Goal: Task Accomplishment & Management: Manage account settings

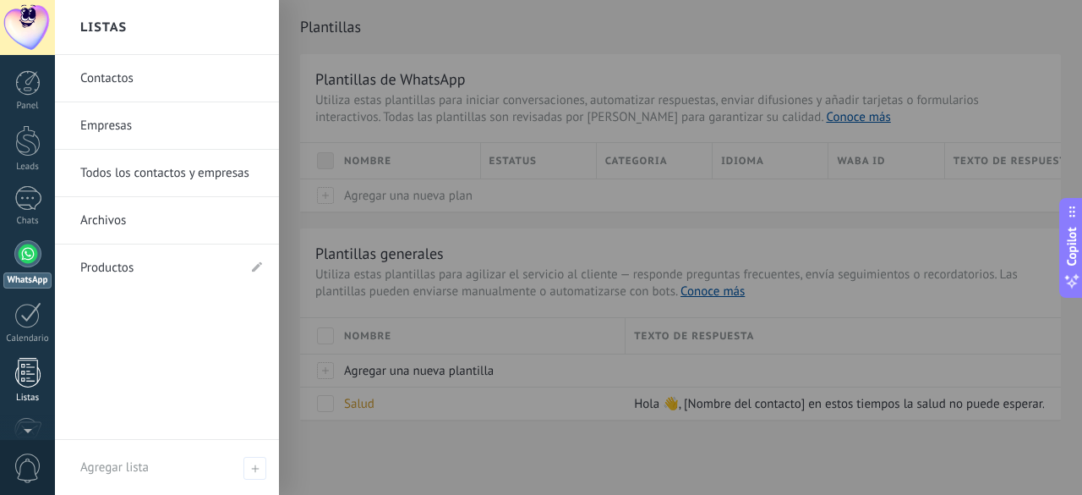
click at [29, 380] on div at bounding box center [27, 373] width 25 height 30
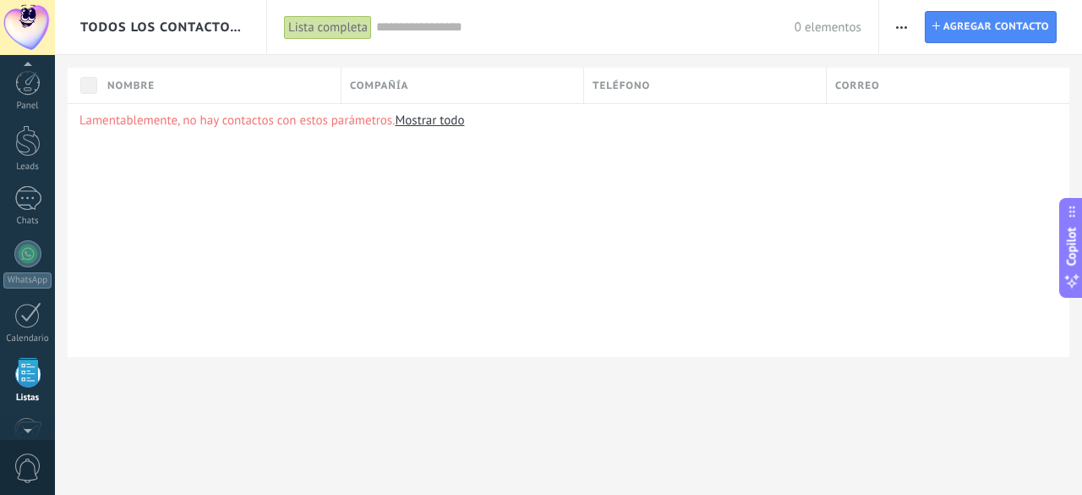
scroll to position [104, 0]
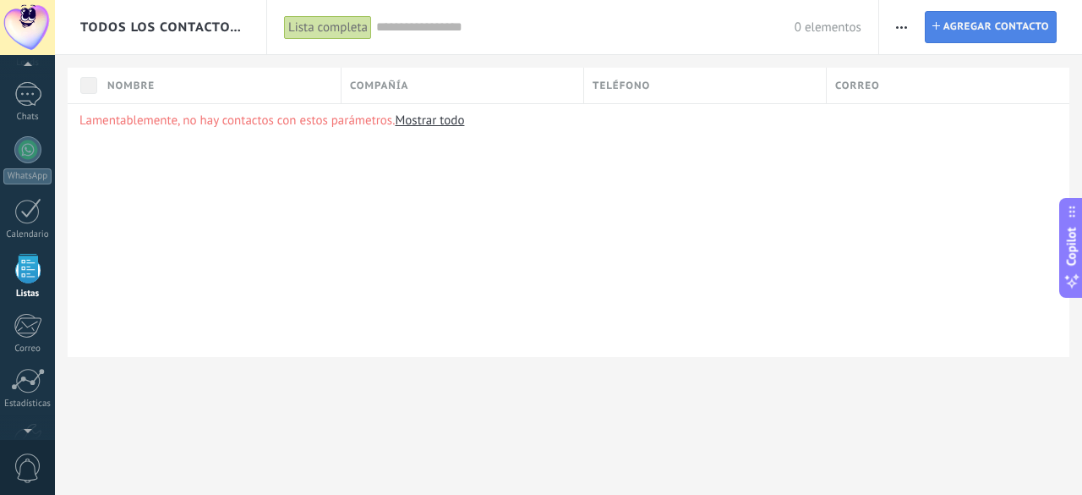
click at [977, 33] on span "Agregar contacto" at bounding box center [996, 27] width 106 height 30
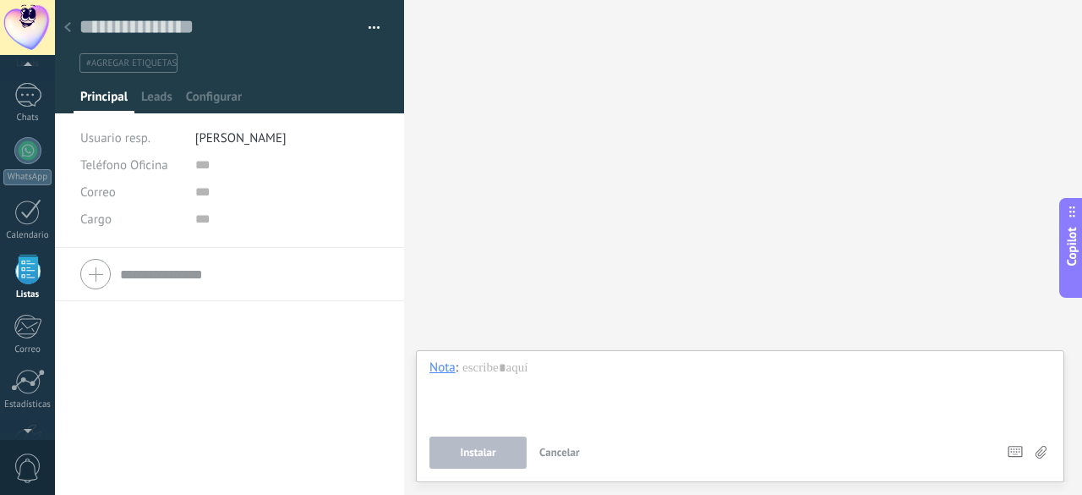
scroll to position [104, 0]
click at [69, 28] on icon at bounding box center [67, 27] width 7 height 10
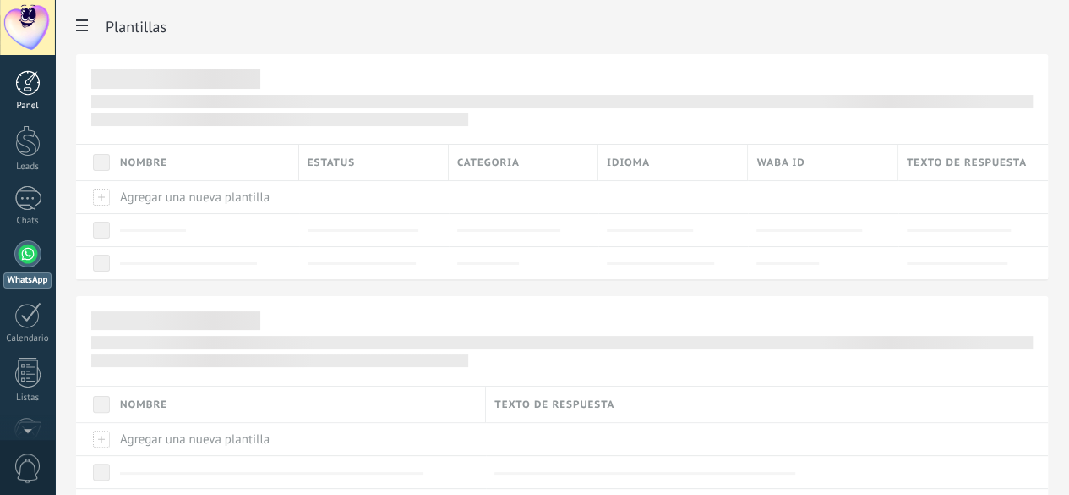
click at [22, 94] on div at bounding box center [27, 82] width 25 height 25
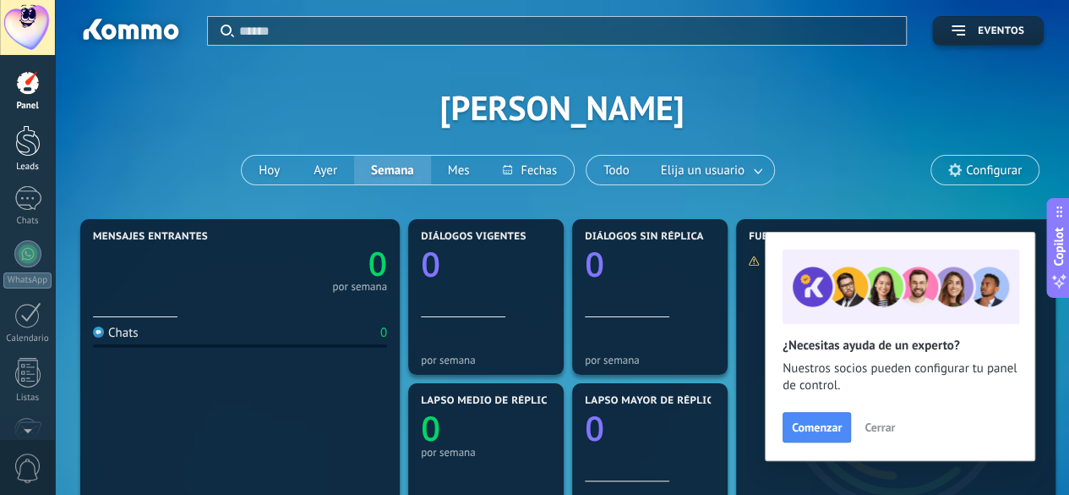
click at [28, 148] on div at bounding box center [27, 140] width 25 height 31
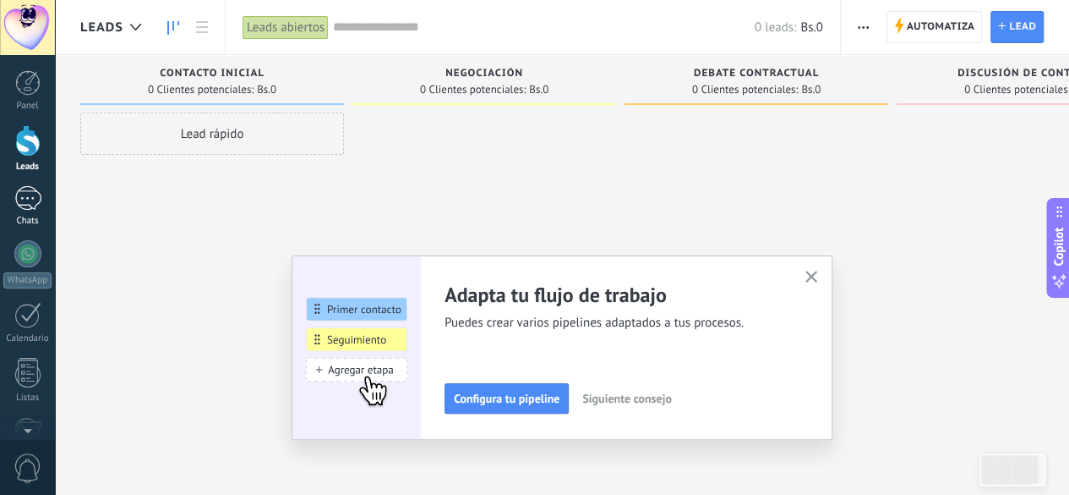
click at [29, 200] on div at bounding box center [27, 198] width 27 height 25
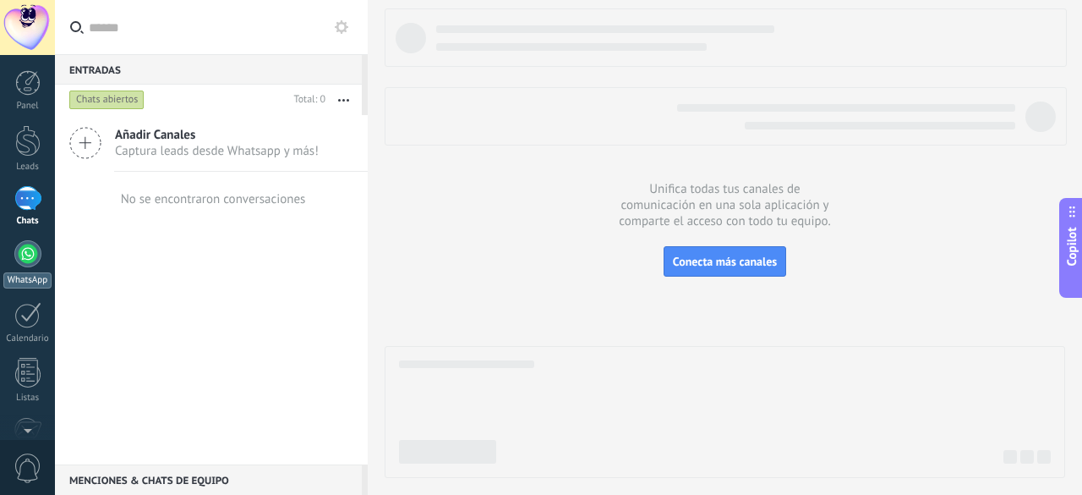
click at [33, 256] on div at bounding box center [27, 253] width 27 height 27
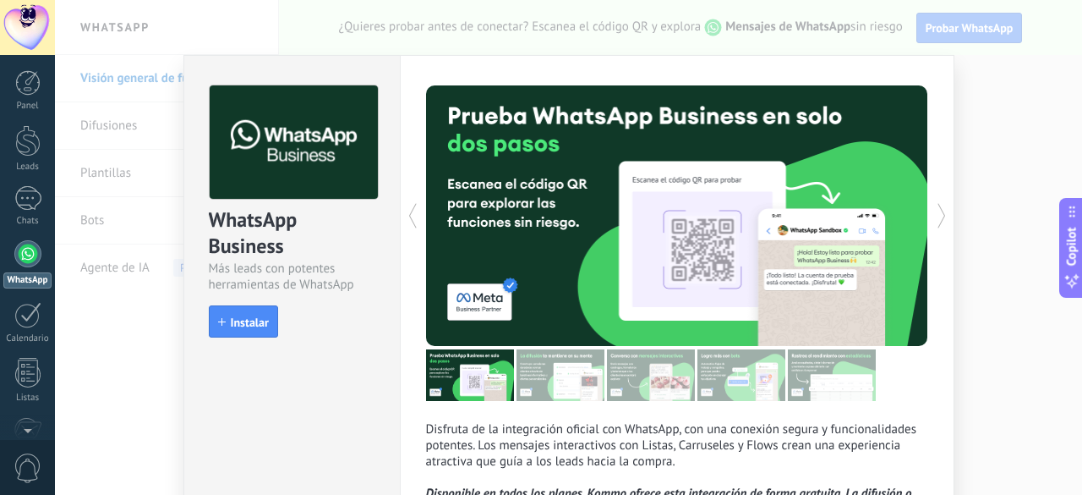
click at [1021, 107] on div "WhatsApp Business Más leads con potentes herramientas de WhatsApp install Insta…" at bounding box center [568, 247] width 1027 height 495
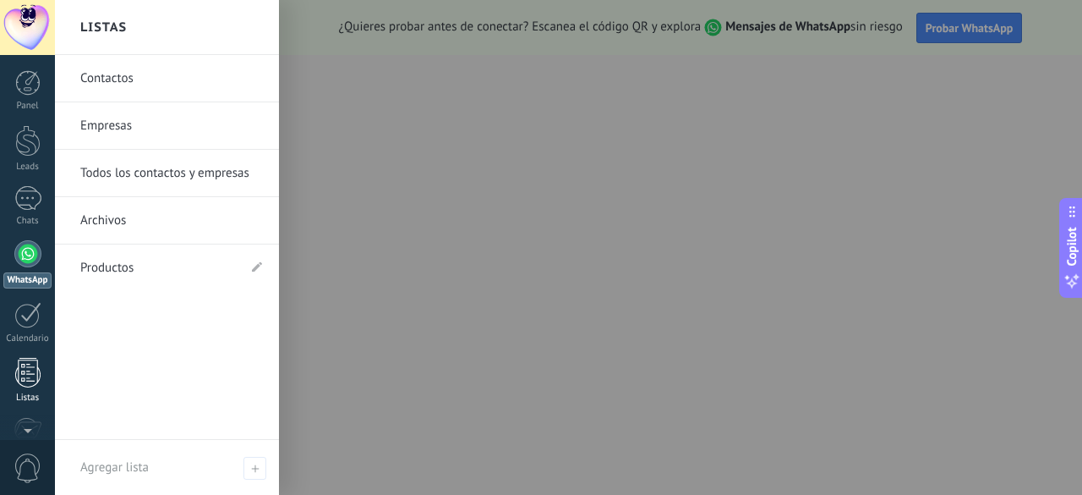
click at [28, 385] on div at bounding box center [27, 373] width 25 height 30
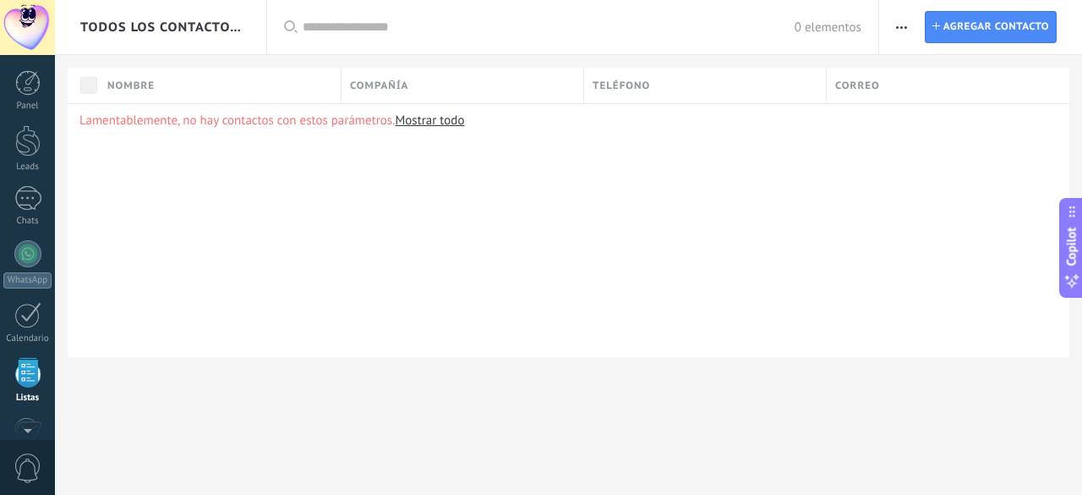
scroll to position [104, 0]
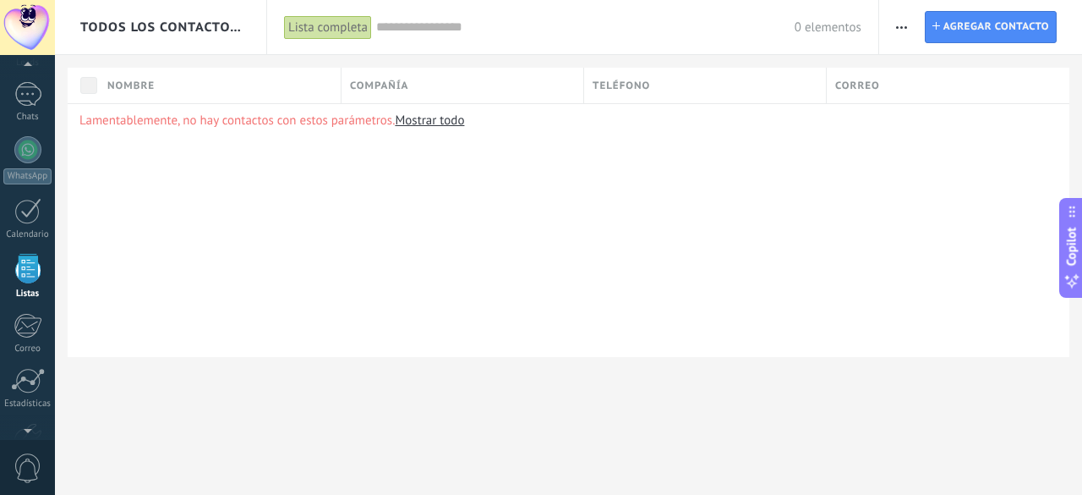
click at [312, 29] on div "Lista completa" at bounding box center [328, 27] width 88 height 25
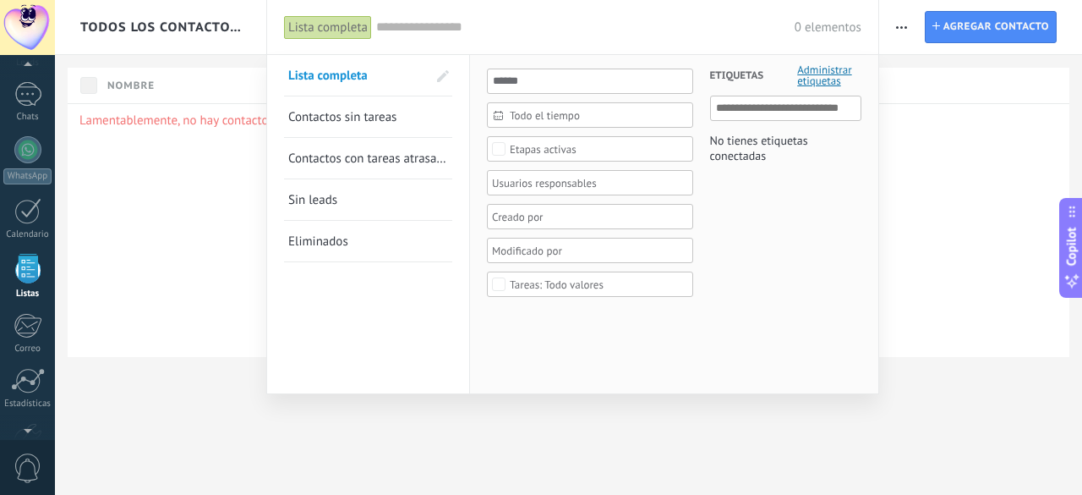
click at [118, 229] on div at bounding box center [541, 247] width 1082 height 495
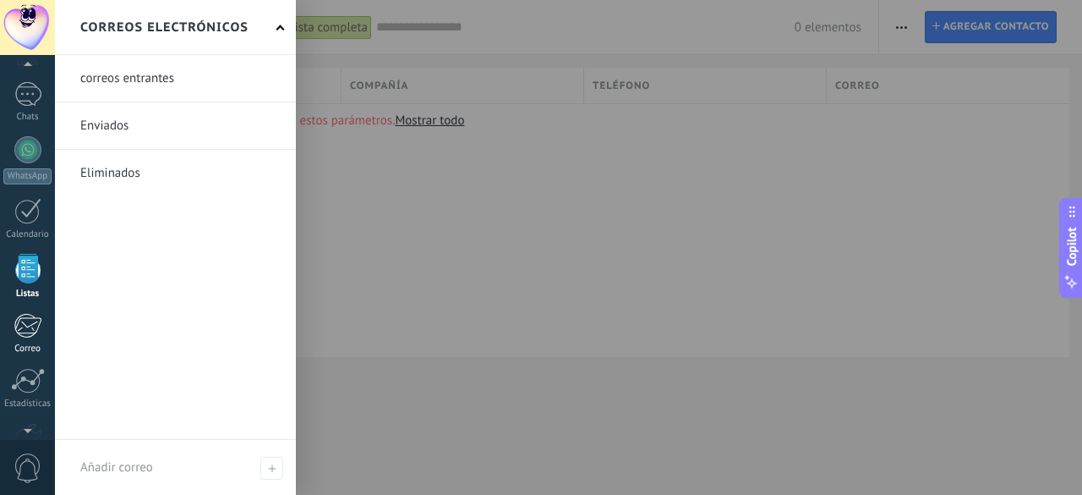
click at [18, 334] on div at bounding box center [28, 325] width 28 height 25
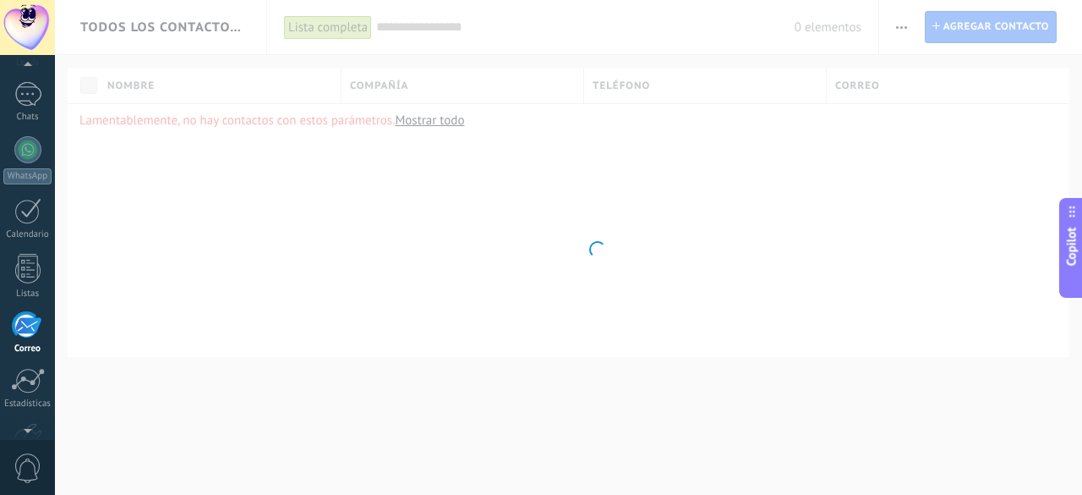
scroll to position [163, 0]
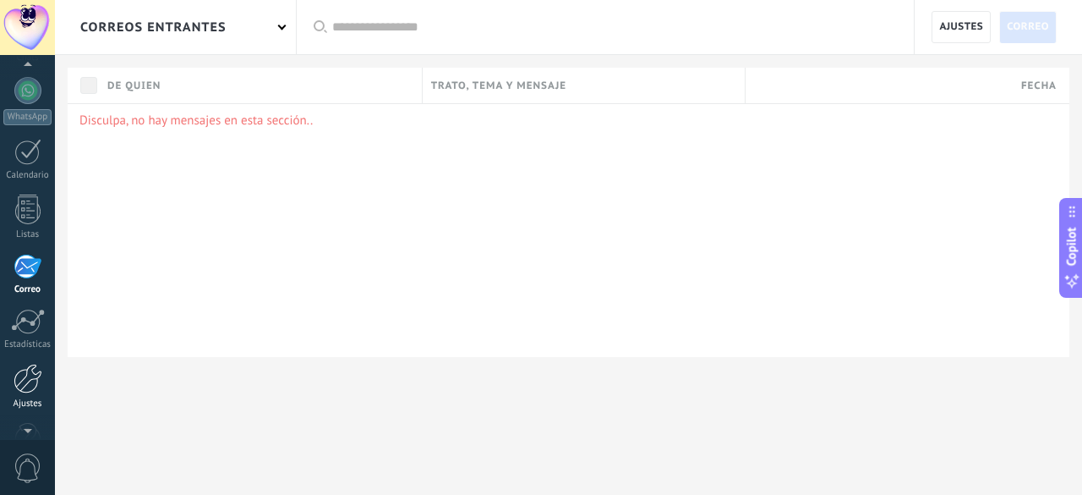
click at [23, 374] on div at bounding box center [28, 378] width 29 height 30
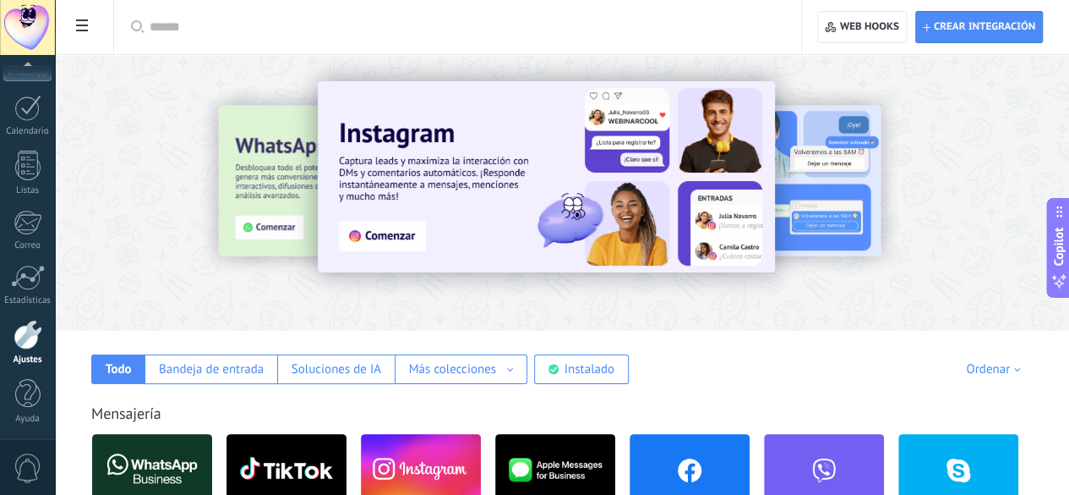
scroll to position [338, 0]
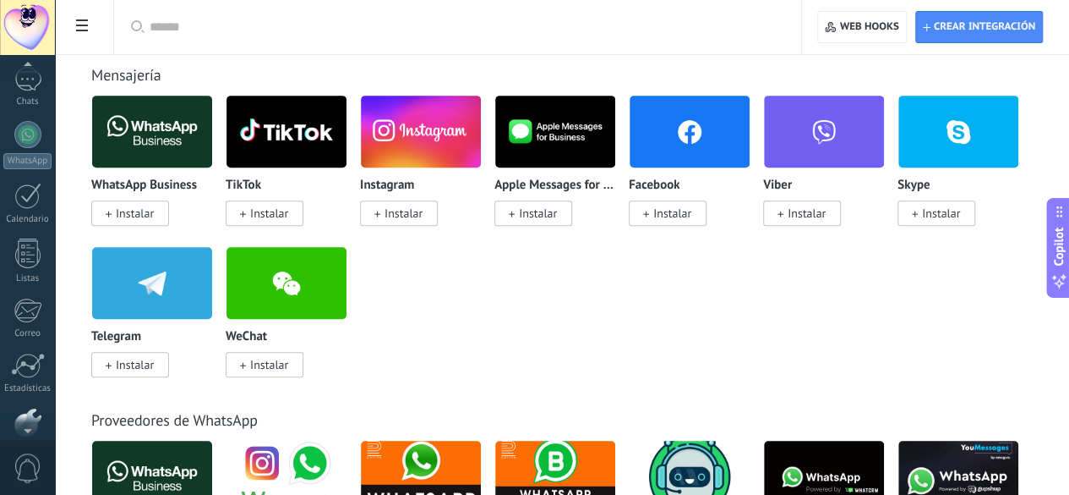
click at [22, 64] on div at bounding box center [27, 67] width 55 height 25
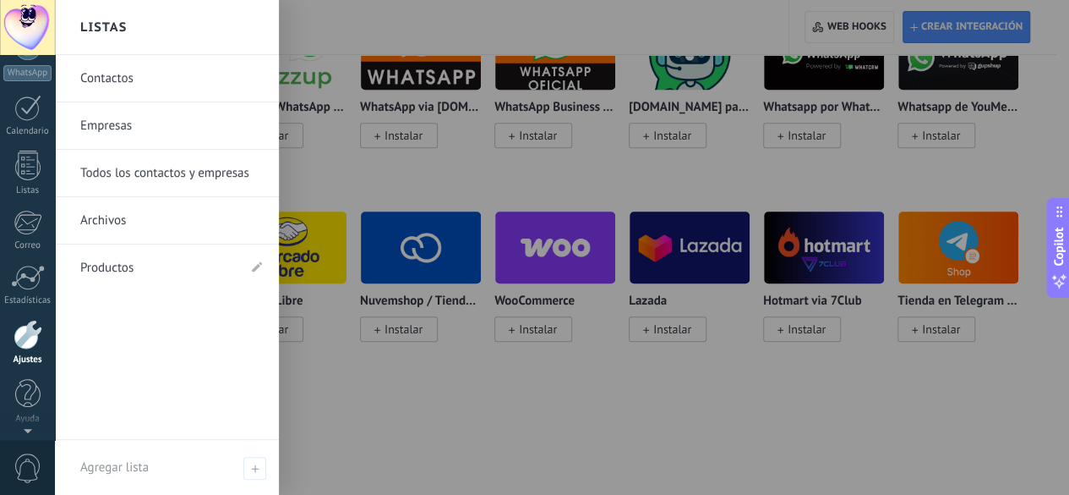
scroll to position [0, 0]
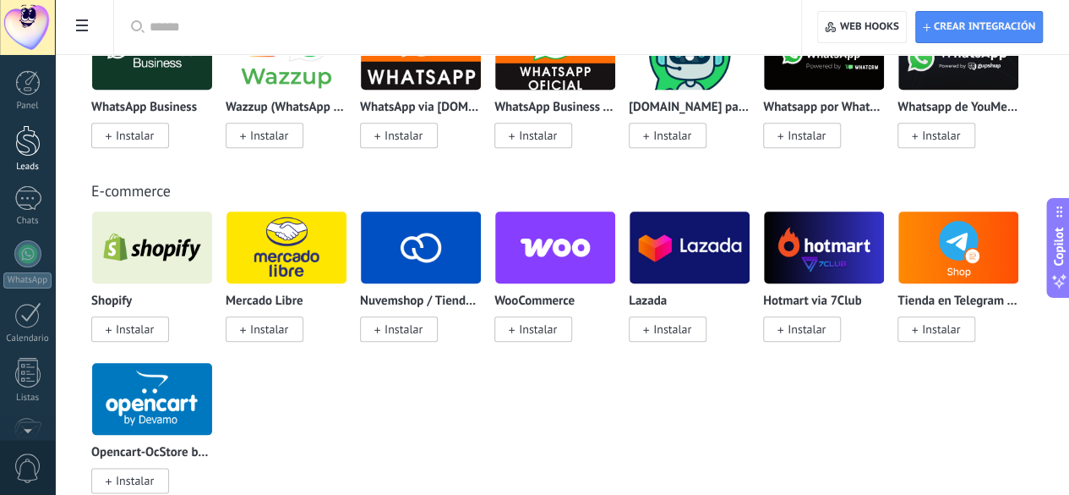
click at [29, 146] on div at bounding box center [27, 140] width 25 height 31
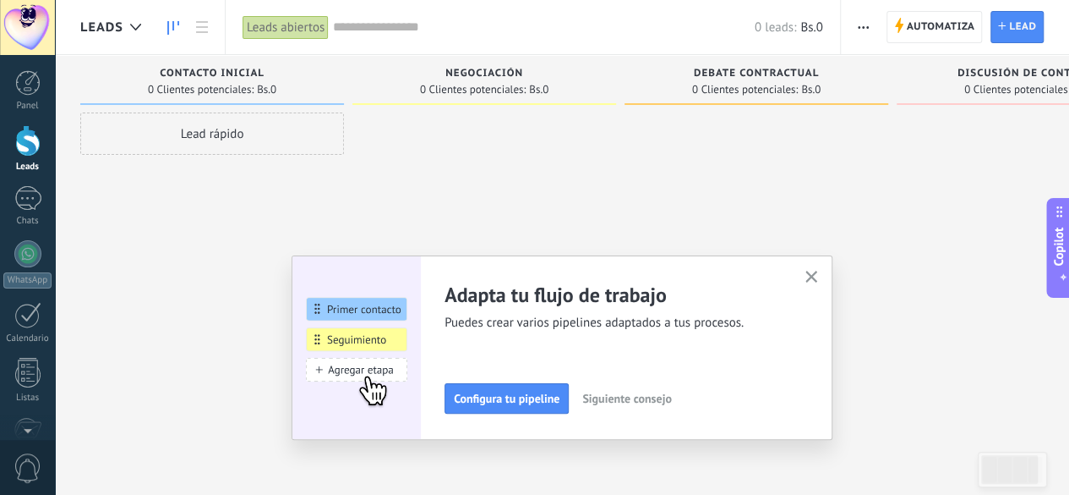
click at [874, 28] on button "button" at bounding box center [863, 27] width 25 height 32
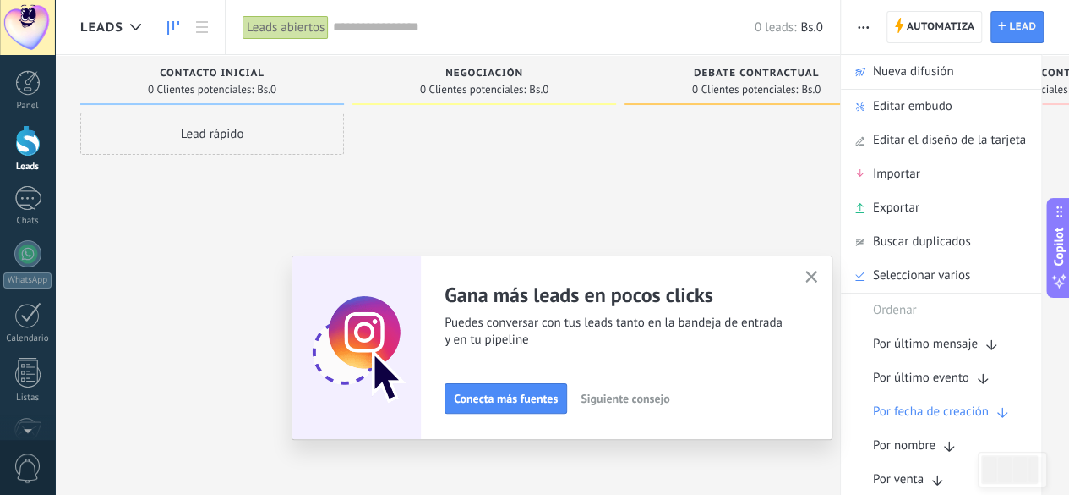
click at [874, 28] on button "button" at bounding box center [863, 27] width 25 height 32
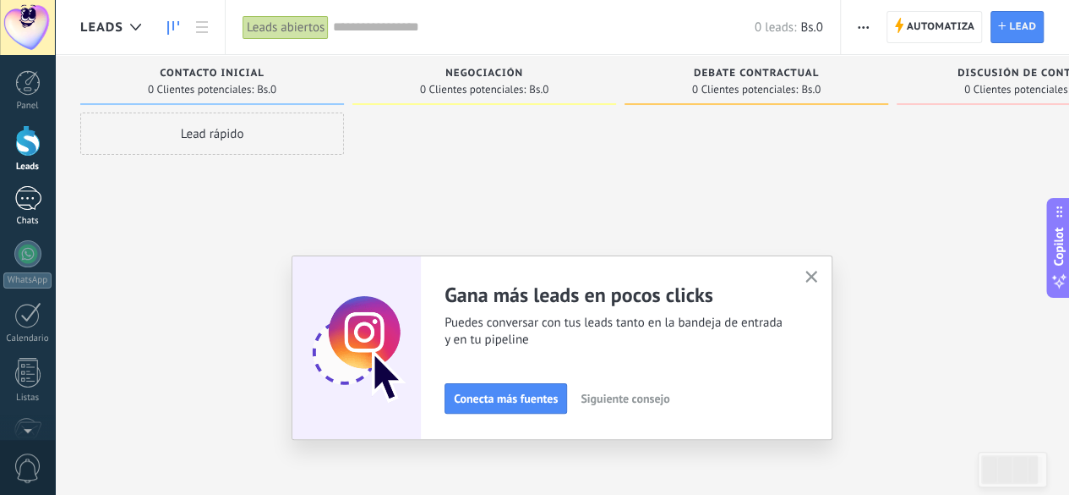
click at [23, 202] on div at bounding box center [27, 198] width 27 height 25
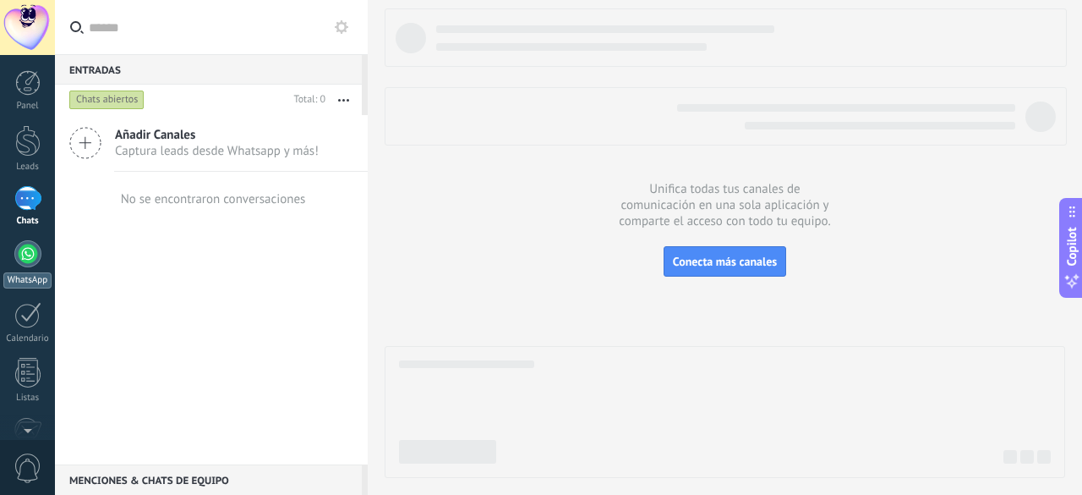
click at [25, 253] on div at bounding box center [27, 253] width 27 height 27
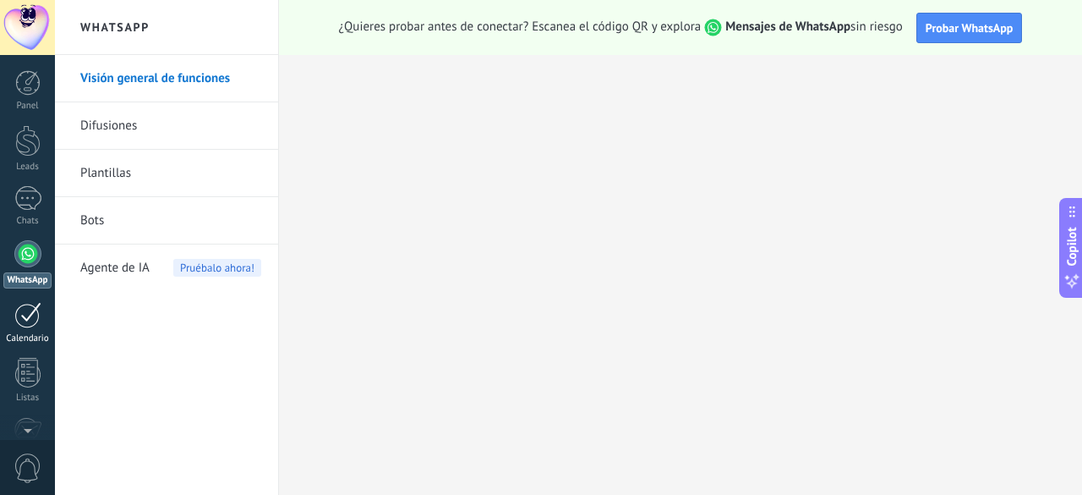
click at [23, 315] on div at bounding box center [27, 315] width 27 height 26
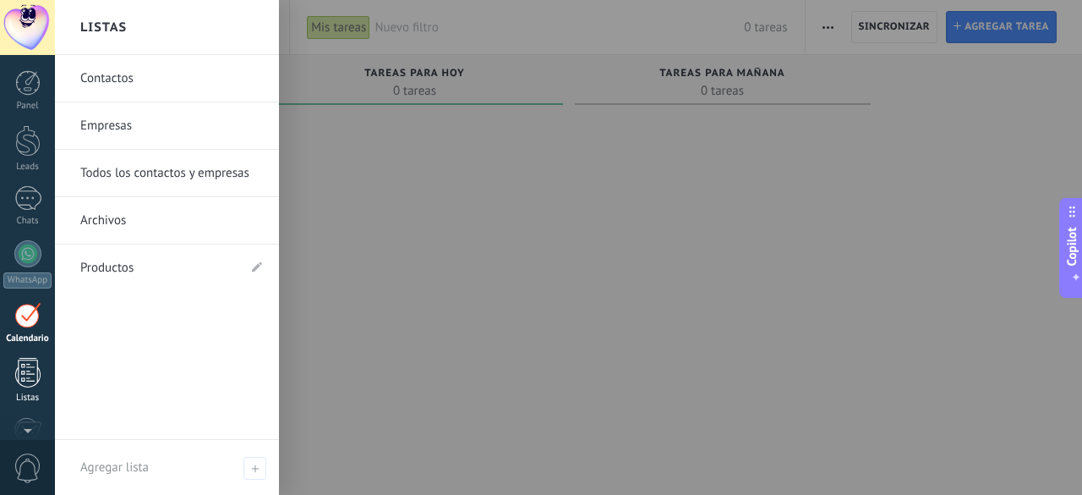
click at [27, 373] on div at bounding box center [27, 373] width 25 height 30
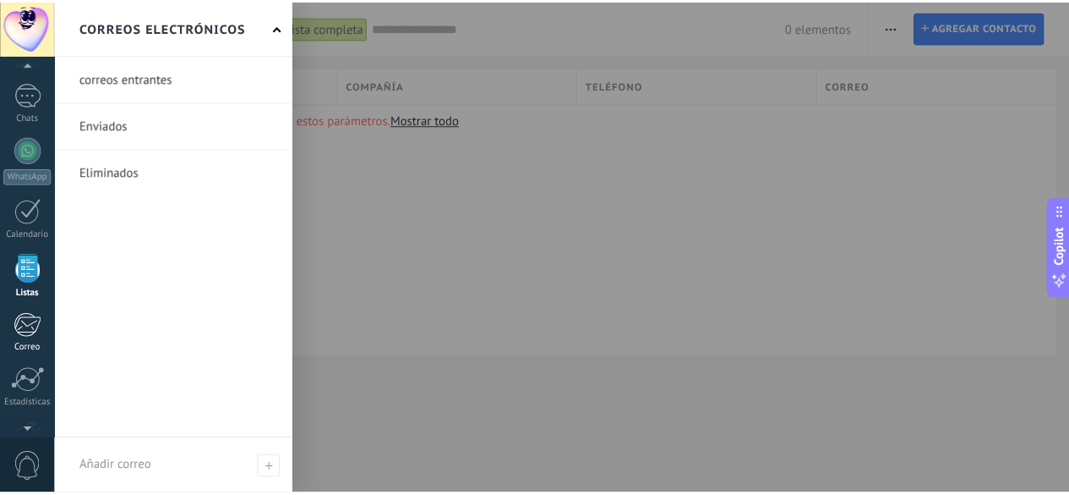
scroll to position [207, 0]
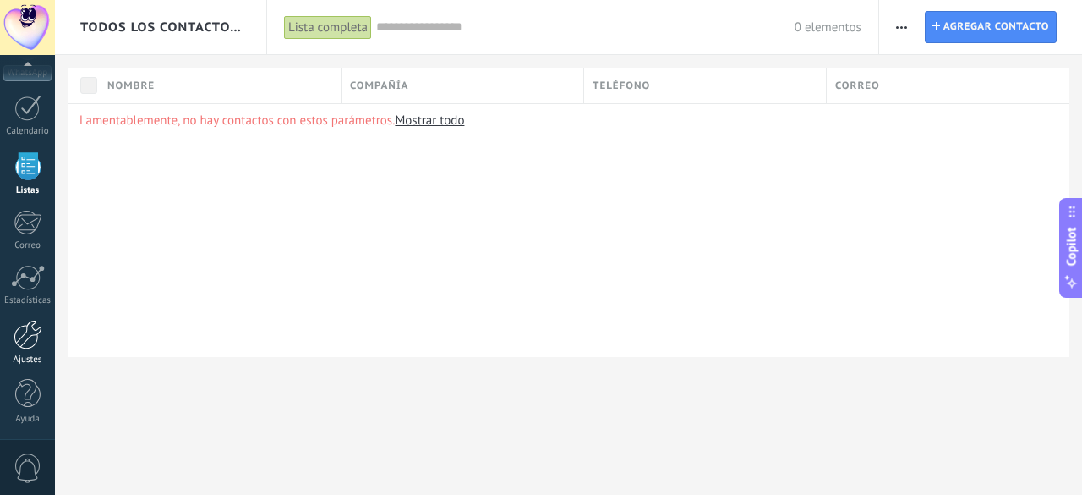
click at [30, 337] on div at bounding box center [28, 335] width 29 height 30
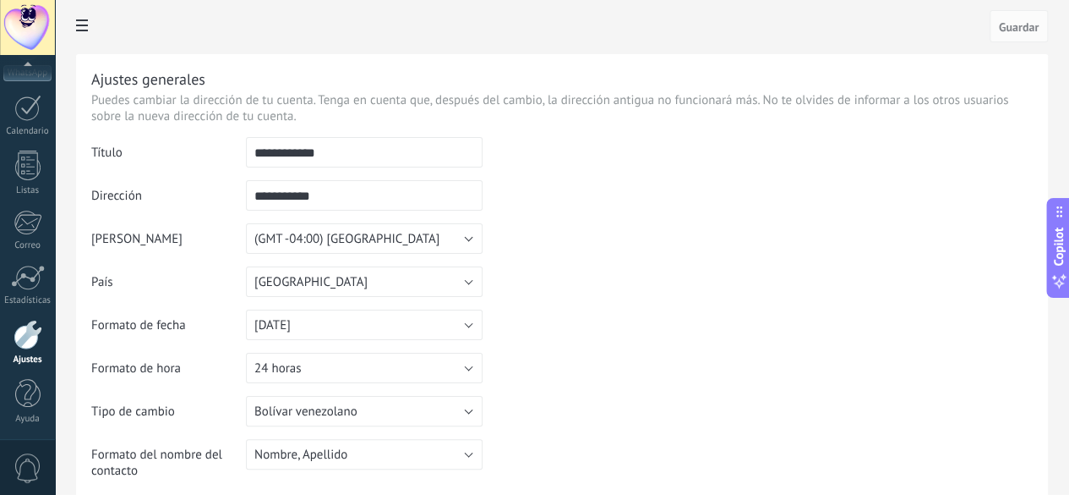
click at [846, 231] on td at bounding box center [758, 223] width 550 height 172
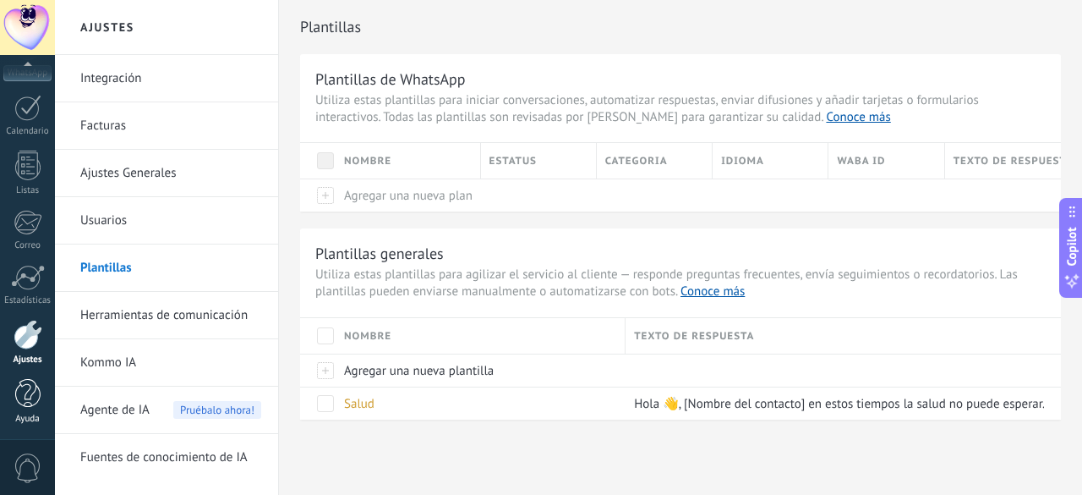
click at [29, 402] on div at bounding box center [27, 394] width 25 height 30
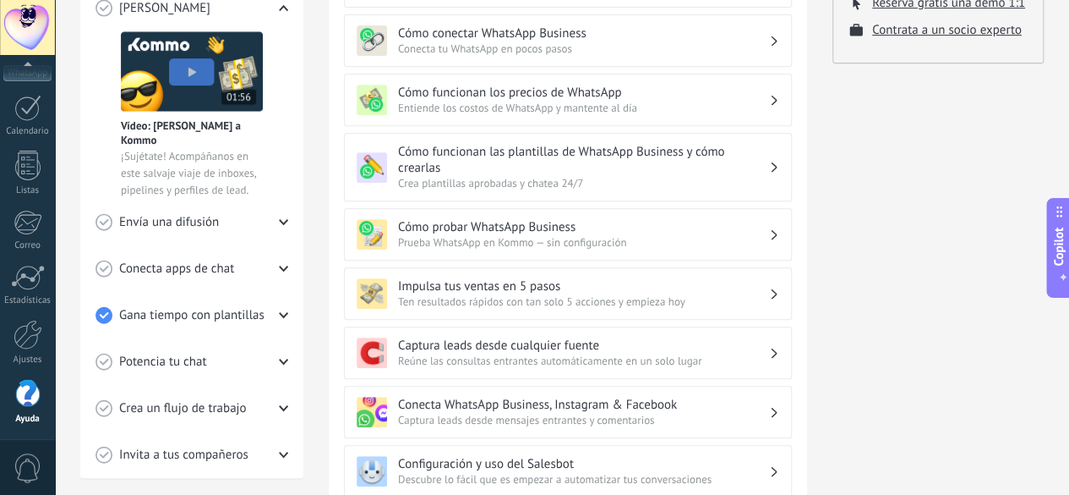
scroll to position [565, 0]
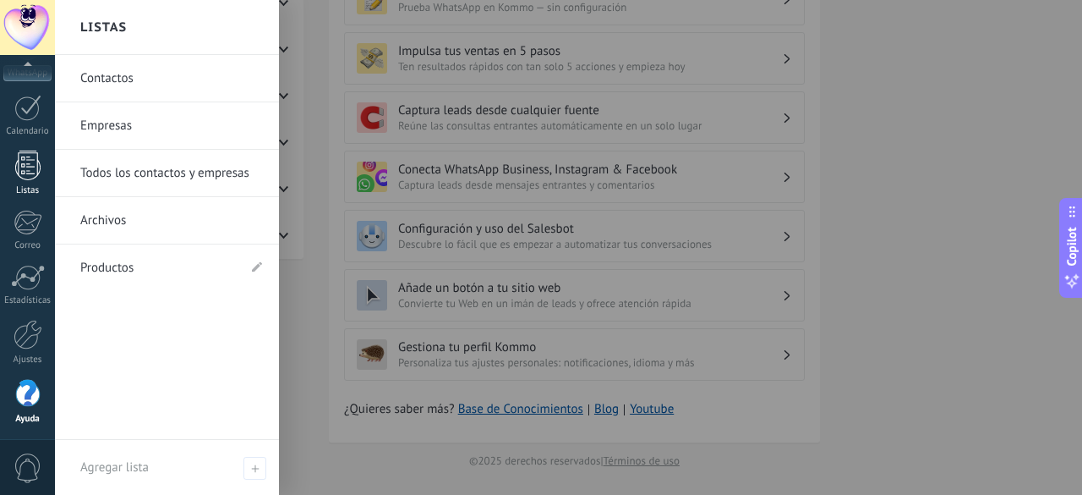
click at [32, 172] on div at bounding box center [27, 165] width 25 height 30
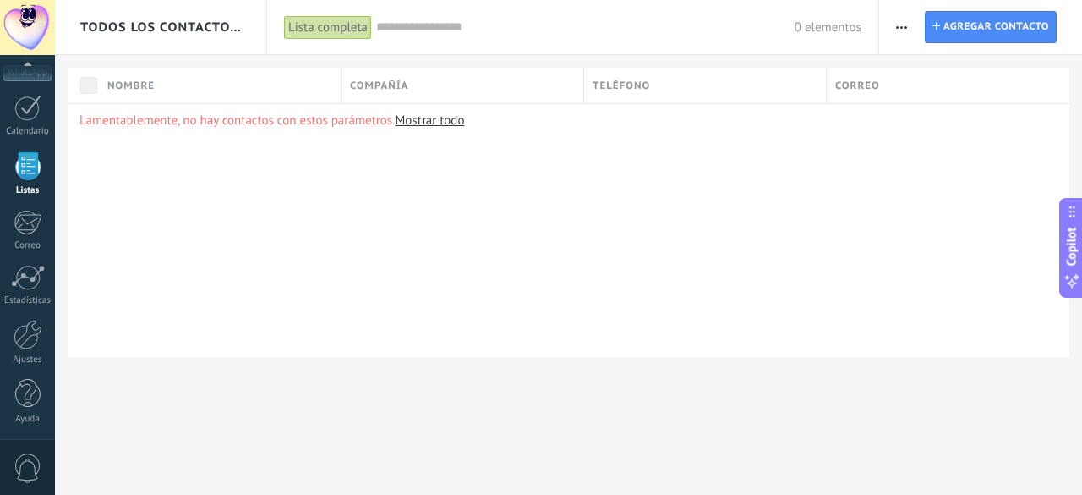
scroll to position [104, 0]
click at [901, 30] on span "button" at bounding box center [901, 27] width 11 height 32
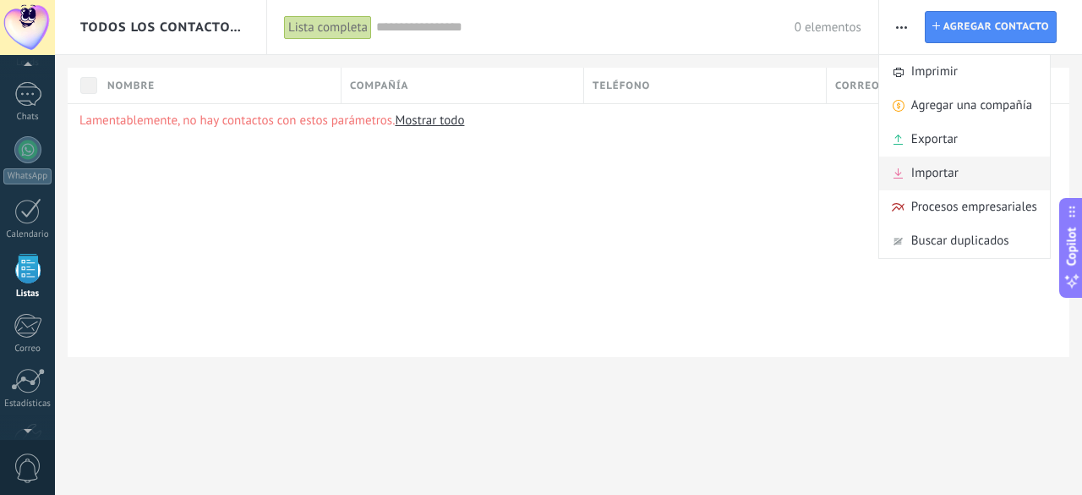
click at [934, 177] on span "Importar" at bounding box center [934, 173] width 47 height 34
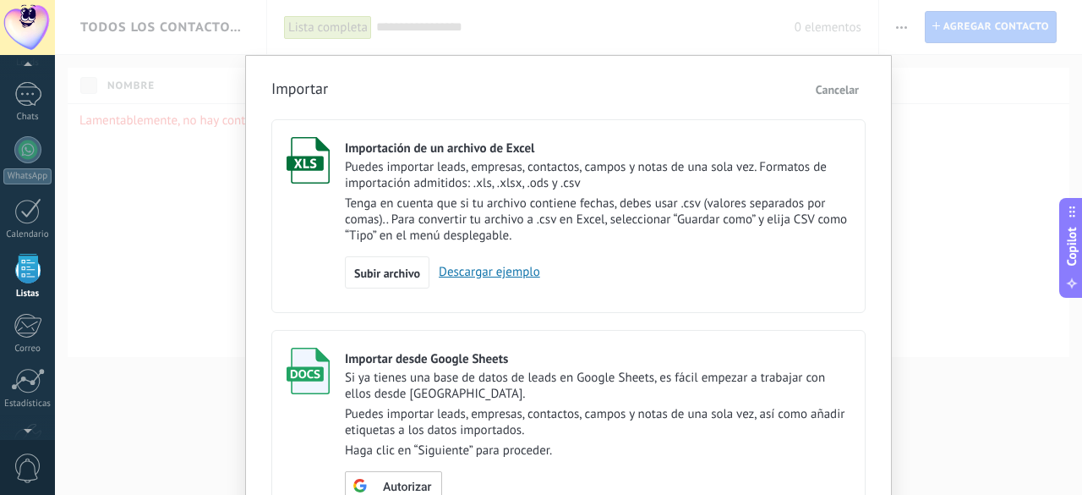
click at [473, 273] on link "Descargar ejemplo" at bounding box center [484, 272] width 111 height 16
click at [402, 275] on span "Subir archivo" at bounding box center [387, 273] width 66 height 12
click at [0, 0] on input "Importación de un archivo de Excel Puedes importar leads, empresas, contactos, …" at bounding box center [0, 0] width 0 height 0
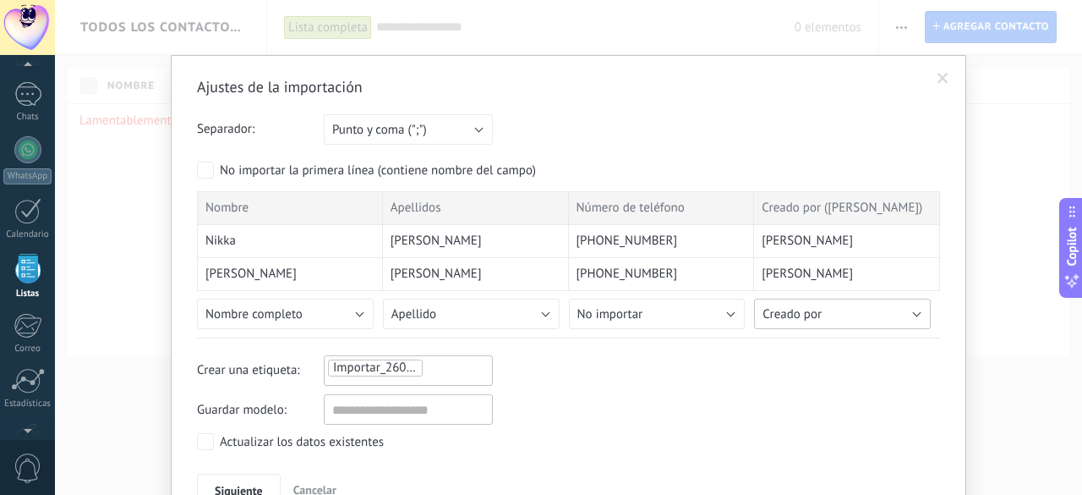
click at [832, 320] on button "Creado por" at bounding box center [842, 313] width 177 height 30
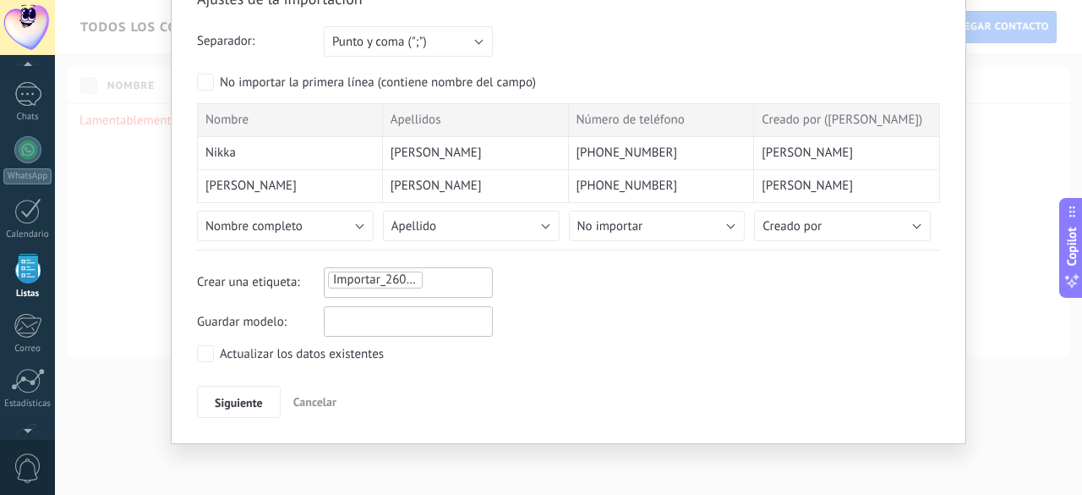
click at [383, 321] on input "text" at bounding box center [408, 321] width 169 height 30
type input "**********"
click at [243, 396] on span "Siguiente" at bounding box center [239, 402] width 48 height 12
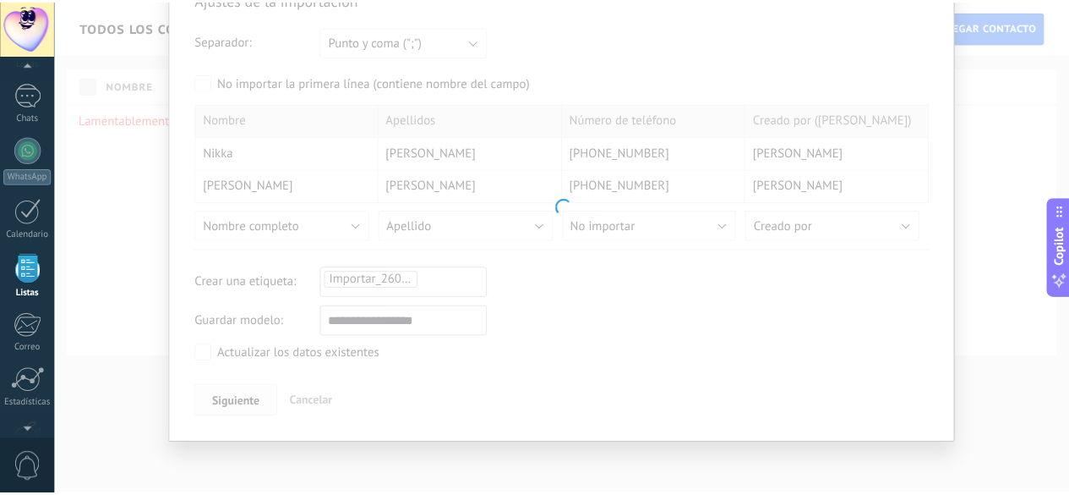
scroll to position [0, 0]
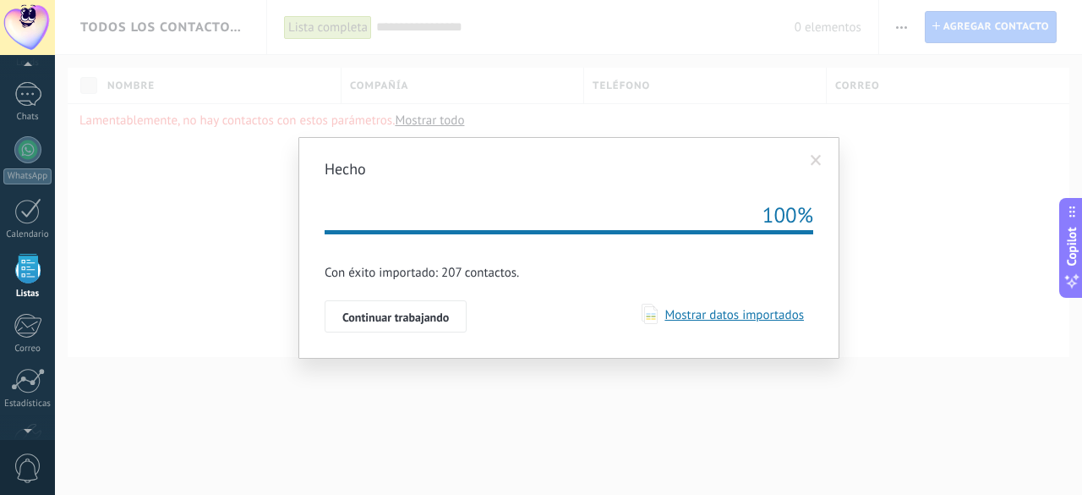
click at [735, 319] on span "Mostrar datos importados" at bounding box center [731, 315] width 146 height 16
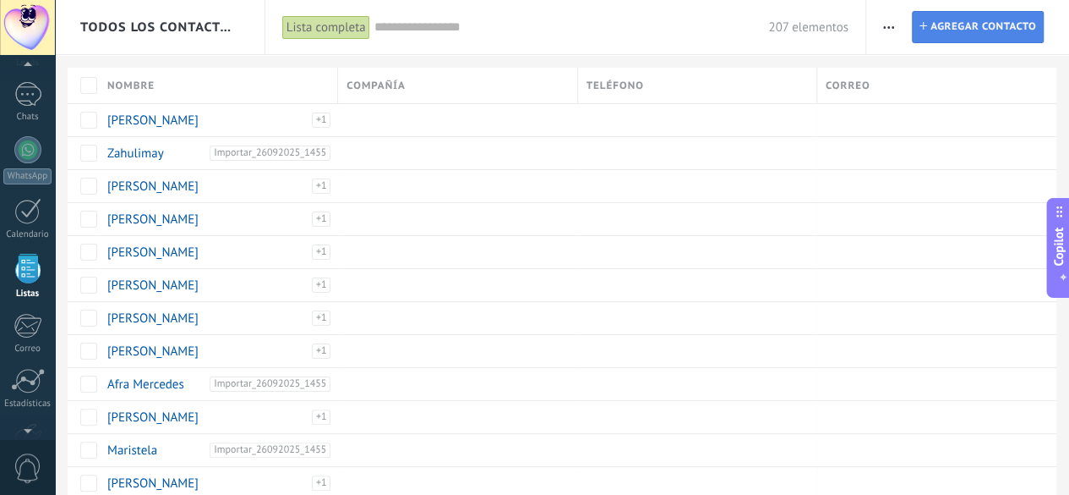
click at [982, 26] on span "Agregar contacto" at bounding box center [984, 27] width 106 height 30
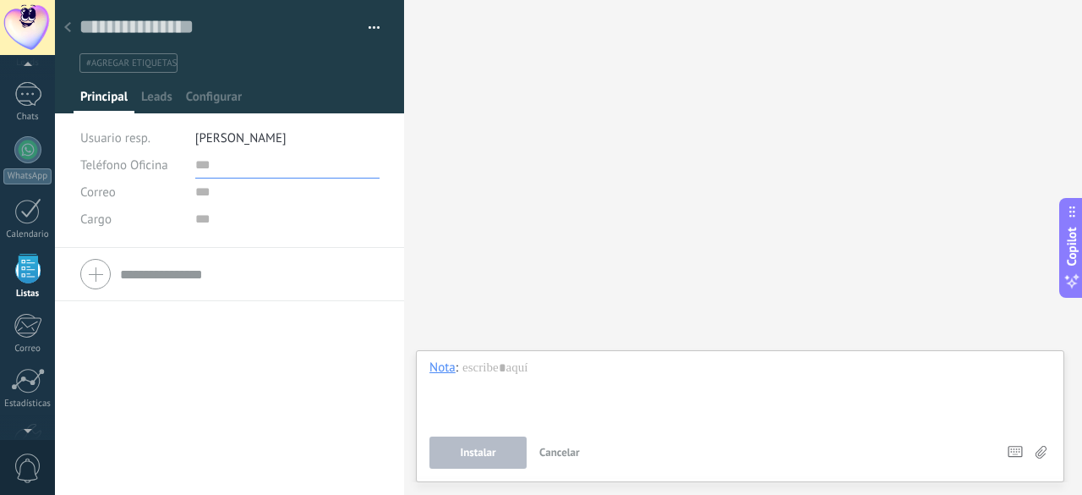
click at [228, 161] on input "text" at bounding box center [287, 164] width 184 height 27
click at [198, 167] on input "**********" at bounding box center [287, 164] width 184 height 27
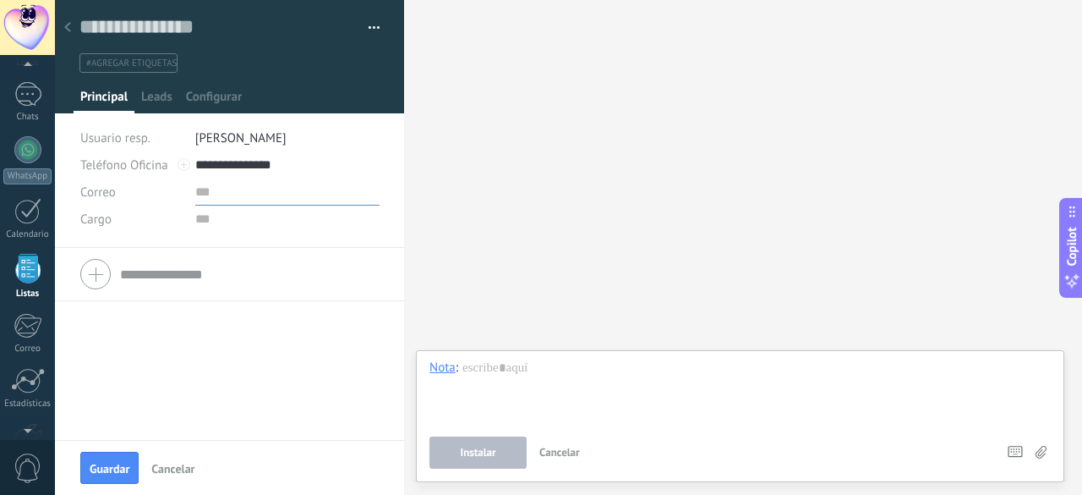
type input "**********"
click at [227, 192] on input "text" at bounding box center [287, 191] width 184 height 27
type input "**********"
click at [211, 219] on input "text" at bounding box center [287, 218] width 184 height 27
click at [118, 459] on button "Guardar" at bounding box center [109, 467] width 58 height 32
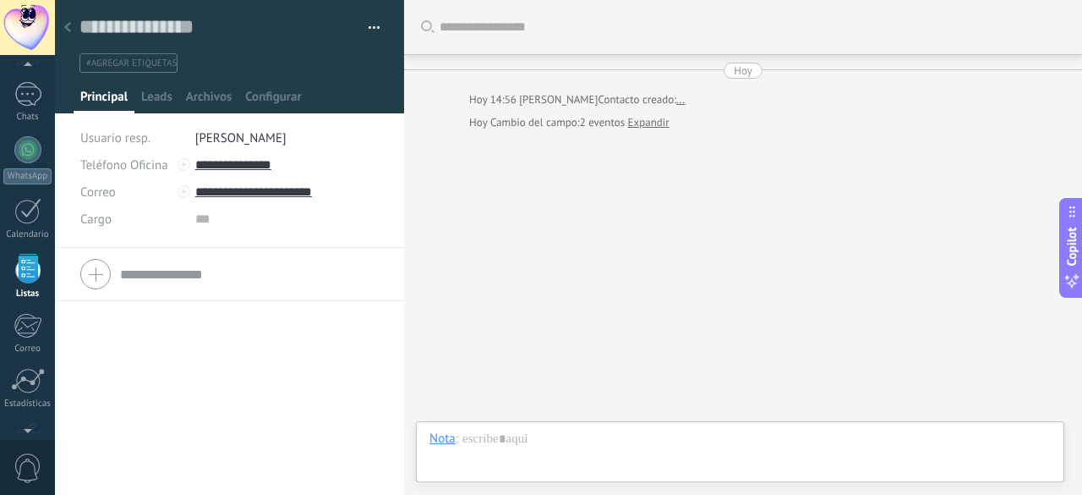
scroll to position [25, 0]
click at [69, 28] on icon at bounding box center [67, 27] width 7 height 10
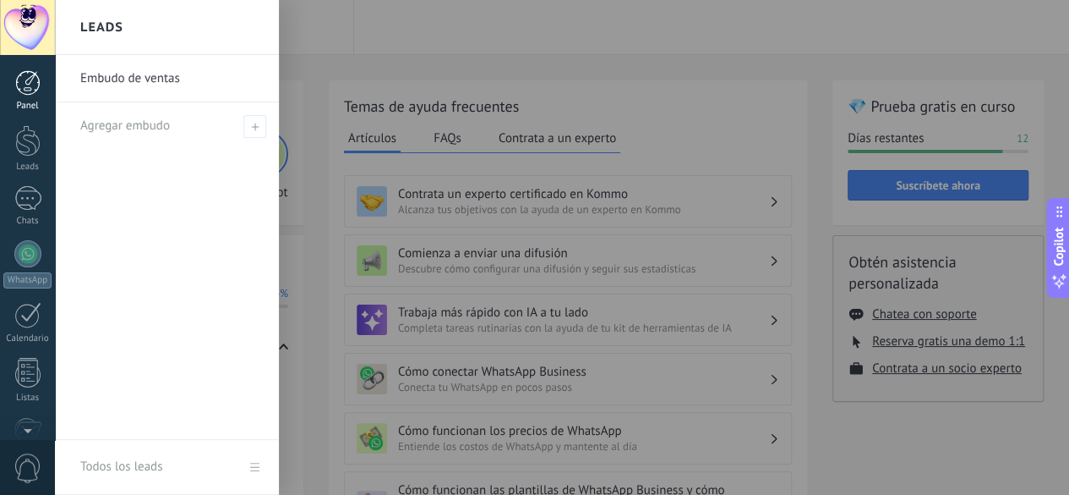
click at [25, 92] on div at bounding box center [27, 82] width 25 height 25
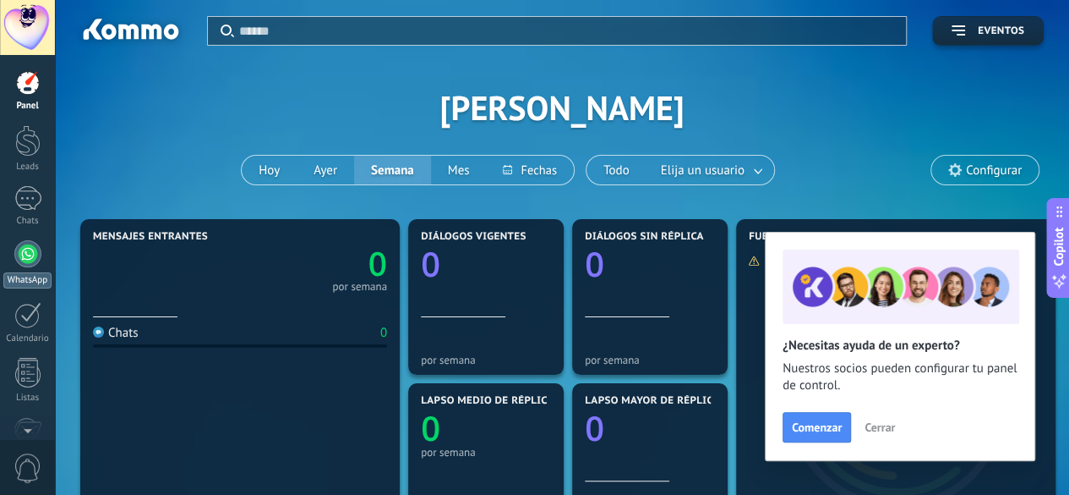
click at [24, 257] on div at bounding box center [27, 253] width 27 height 27
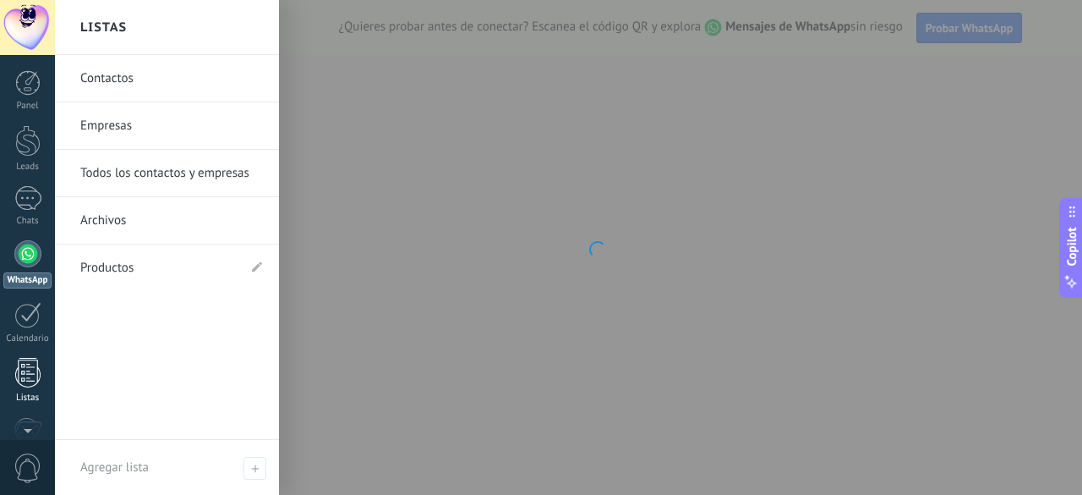
click at [29, 374] on div at bounding box center [27, 373] width 25 height 30
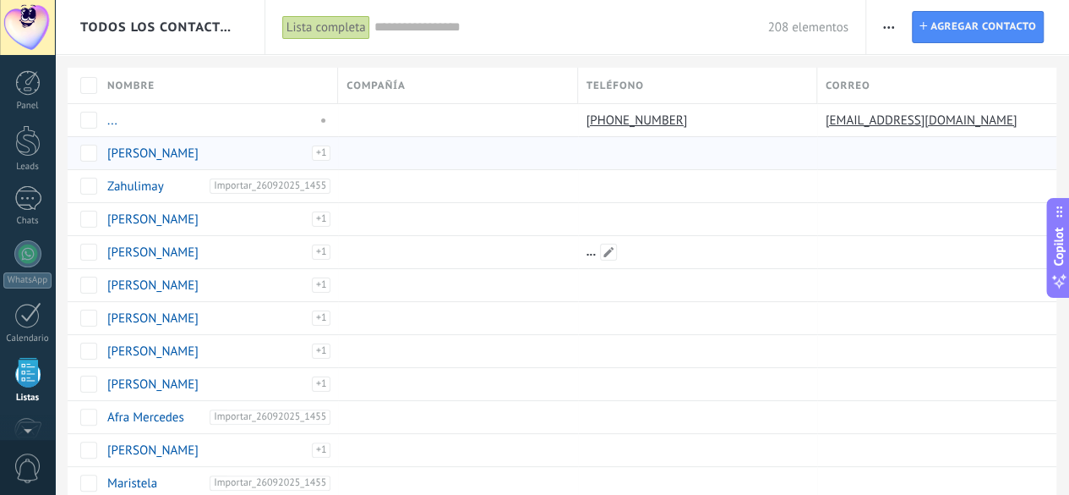
scroll to position [104, 0]
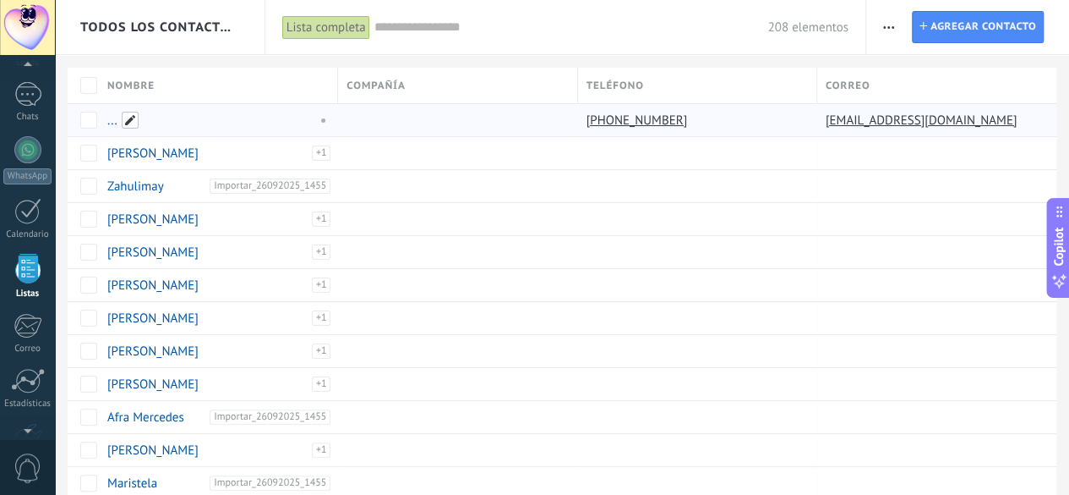
click at [127, 123] on span at bounding box center [130, 120] width 17 height 17
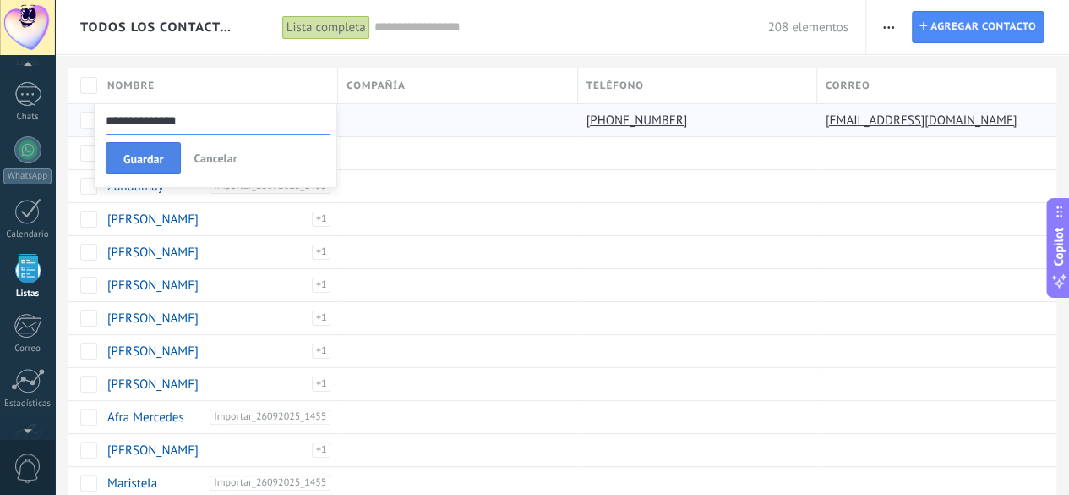
type input "**********"
click at [140, 155] on span "Guardar" at bounding box center [143, 159] width 40 height 12
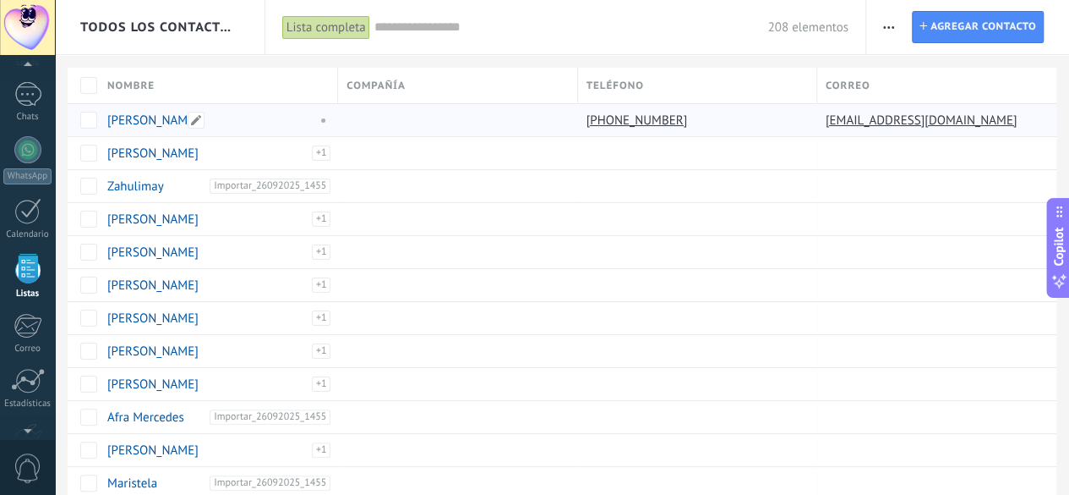
click at [289, 126] on div "[PERSON_NAME]" at bounding box center [207, 119] width 201 height 15
click at [323, 121] on span at bounding box center [319, 119] width 19 height 15
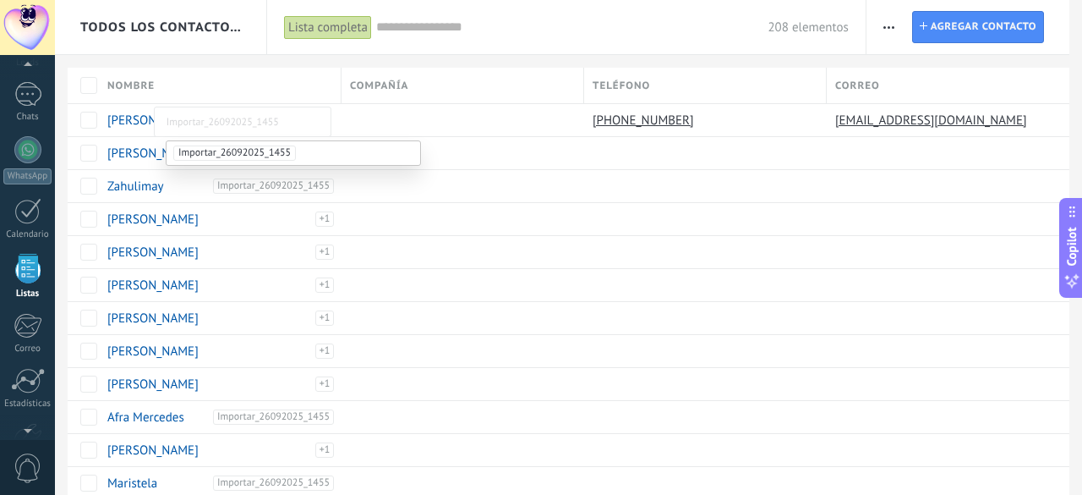
click at [265, 148] on span "Importar_26092025_1455" at bounding box center [234, 152] width 123 height 15
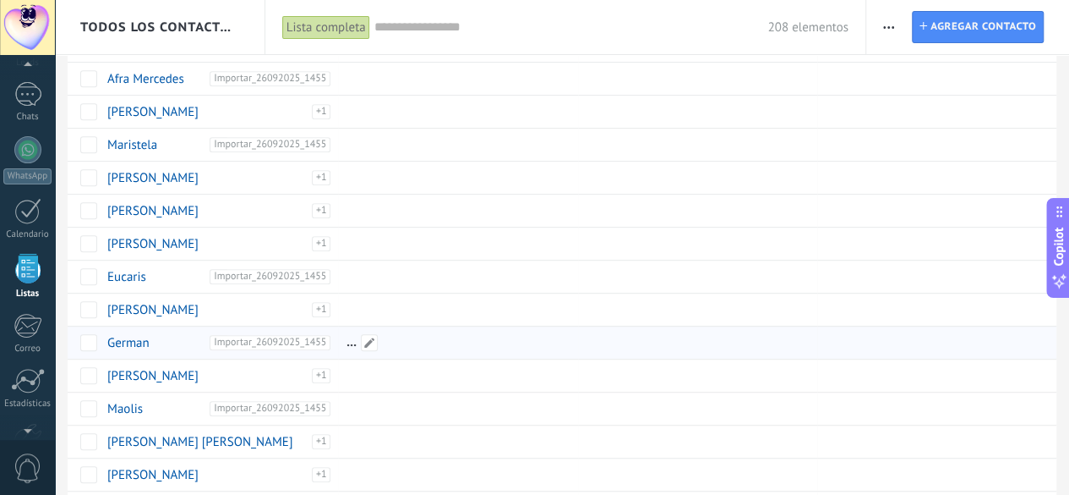
scroll to position [254, 0]
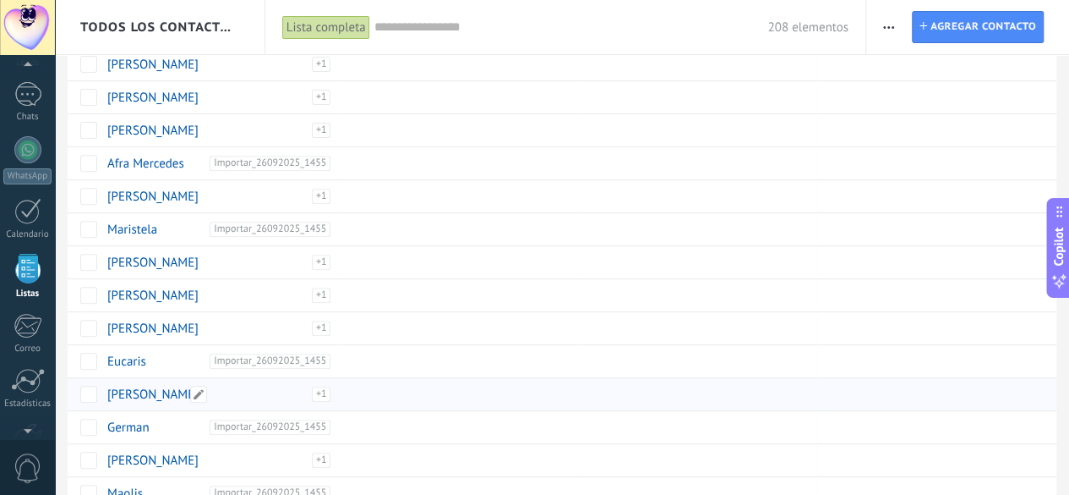
click at [323, 388] on div "Importar_26092025_1455" at bounding box center [279, 401] width 105 height 30
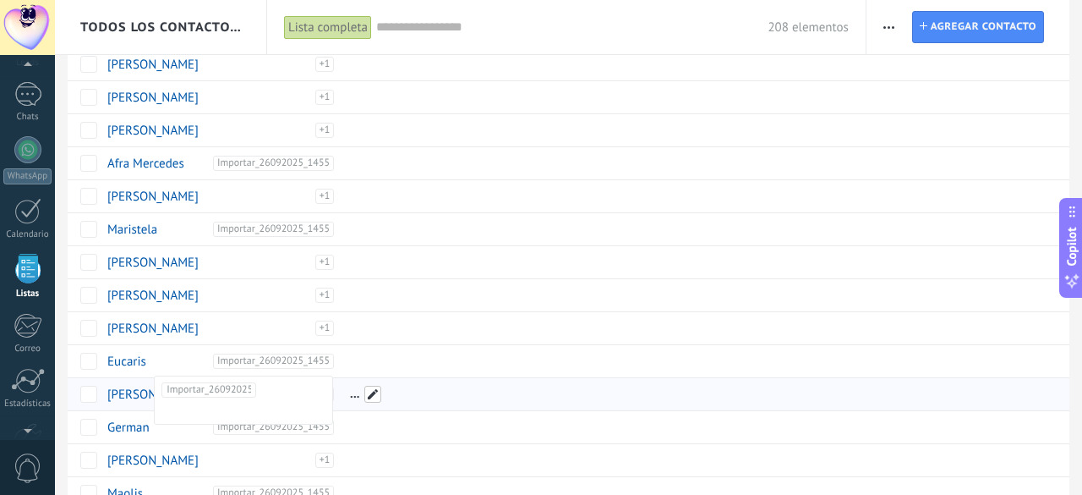
click at [375, 391] on span at bounding box center [372, 393] width 17 height 17
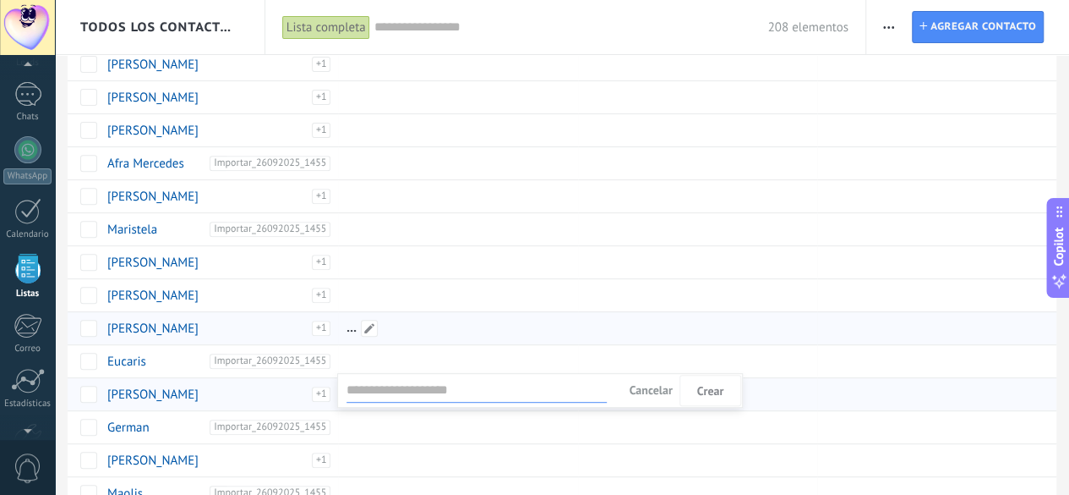
click at [468, 315] on div at bounding box center [453, 328] width 231 height 32
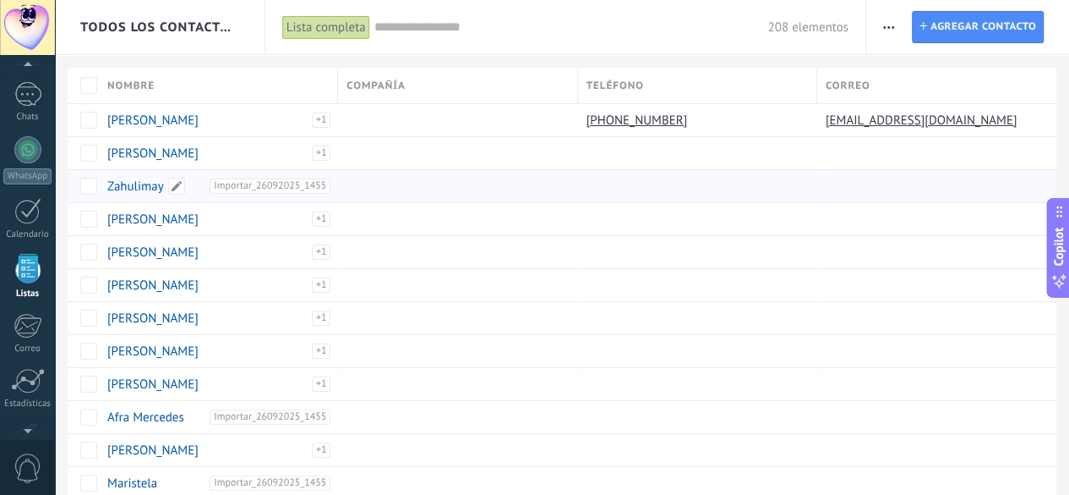
click at [141, 187] on link "Zahulimay" at bounding box center [135, 186] width 57 height 16
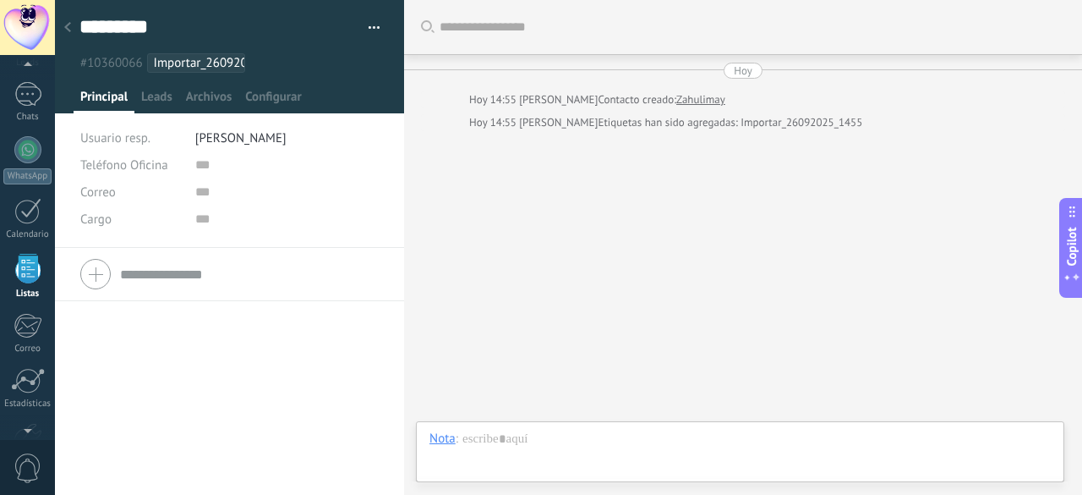
click at [68, 30] on use at bounding box center [67, 27] width 7 height 10
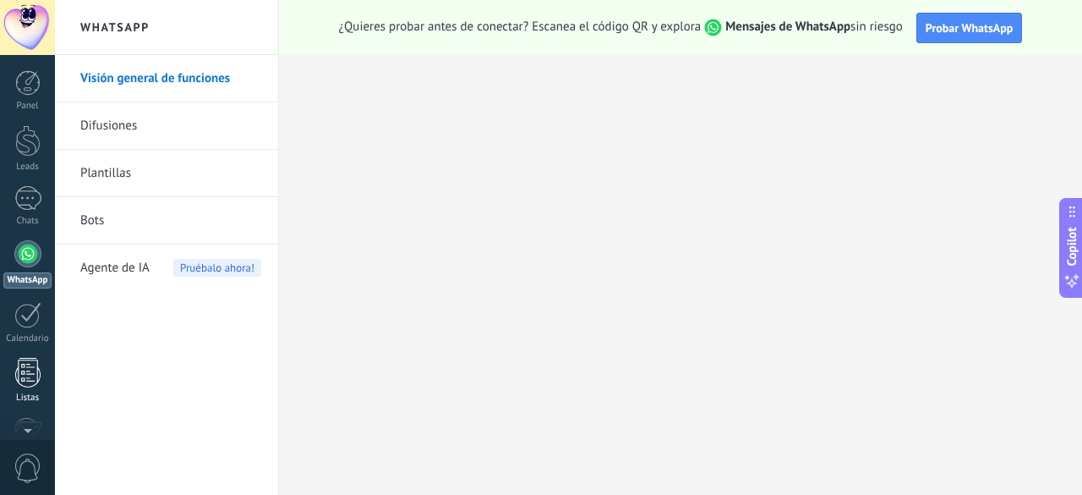
click at [34, 366] on div at bounding box center [27, 373] width 25 height 30
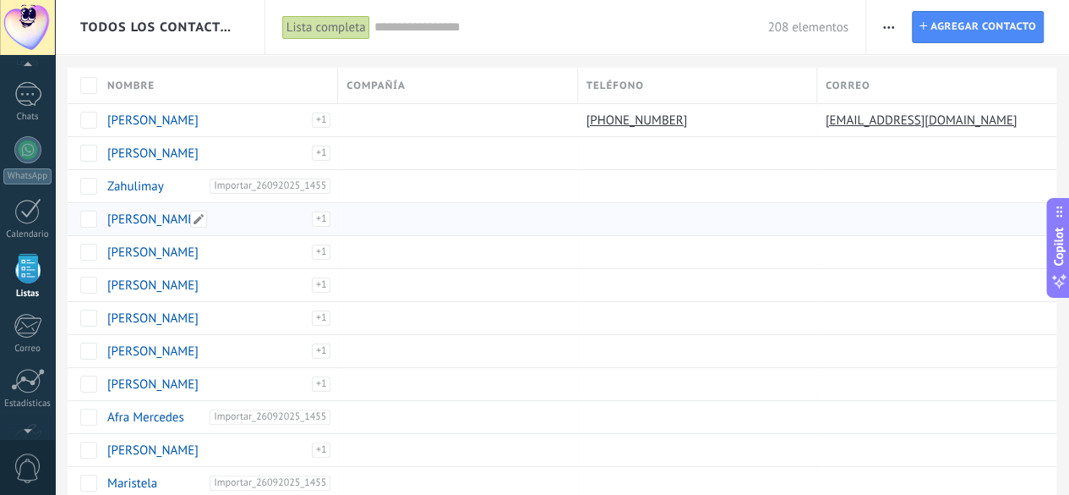
click at [132, 217] on link "[PERSON_NAME]" at bounding box center [152, 219] width 91 height 16
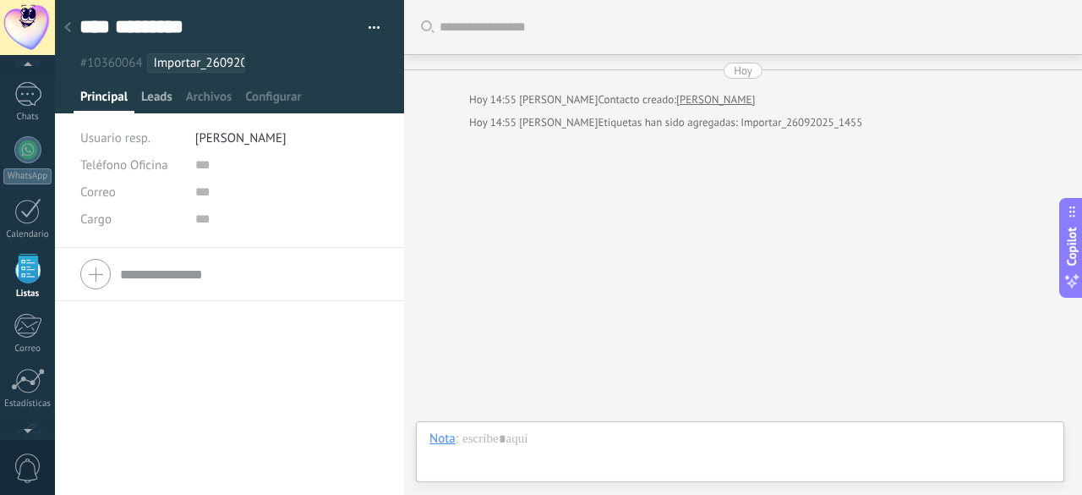
click at [146, 93] on span "Leads" at bounding box center [156, 101] width 31 height 25
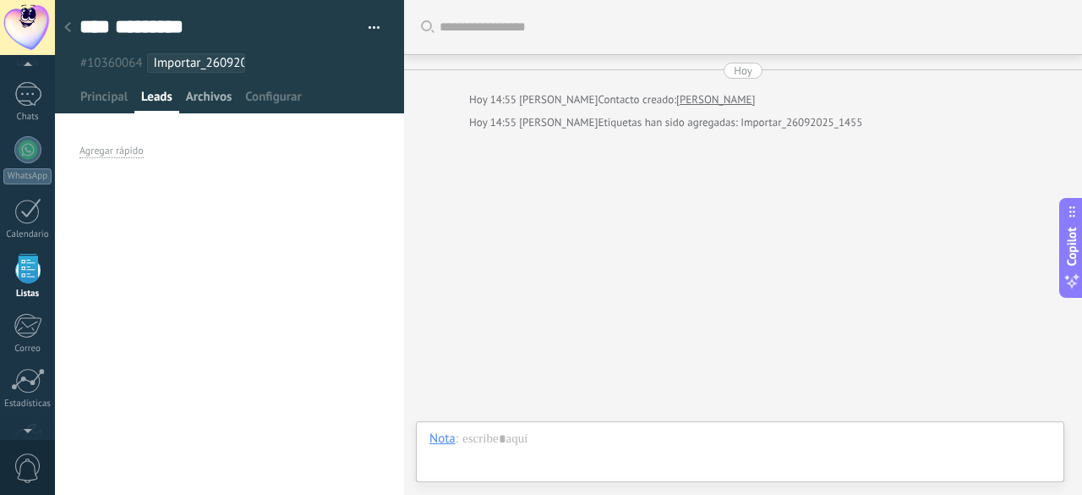
click at [200, 101] on span "Archivos" at bounding box center [209, 101] width 46 height 25
click at [292, 101] on span "Configurar" at bounding box center [273, 101] width 56 height 25
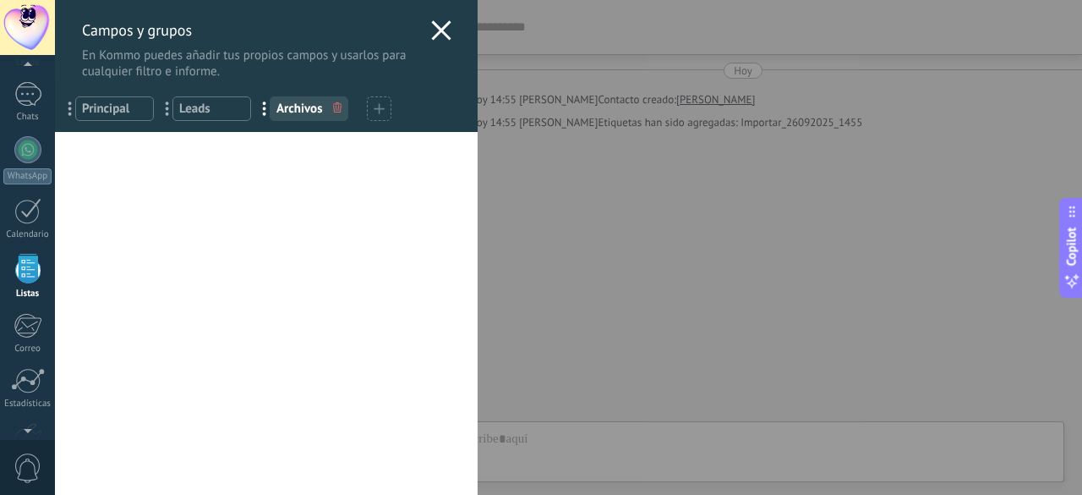
click at [438, 30] on icon at bounding box center [441, 30] width 20 height 20
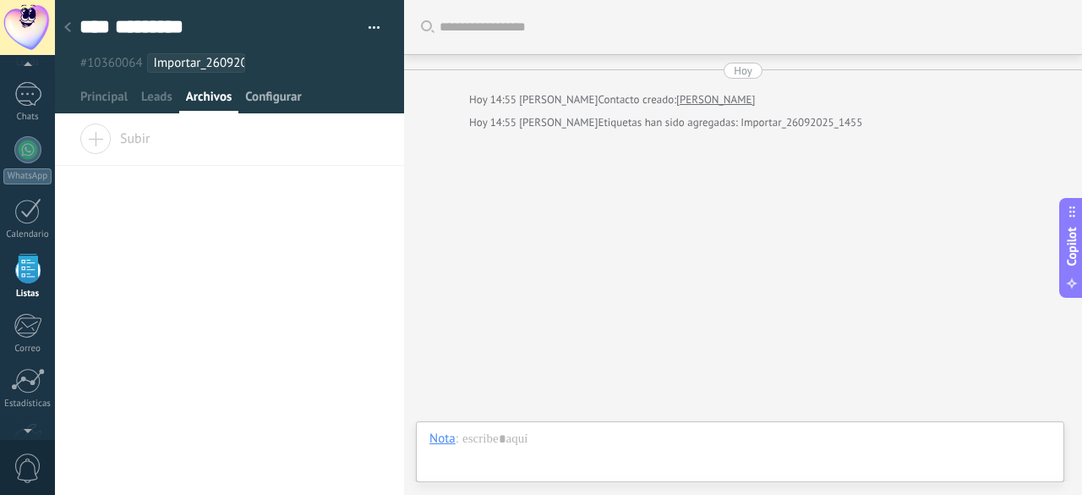
click at [282, 94] on span "Configurar" at bounding box center [273, 101] width 56 height 25
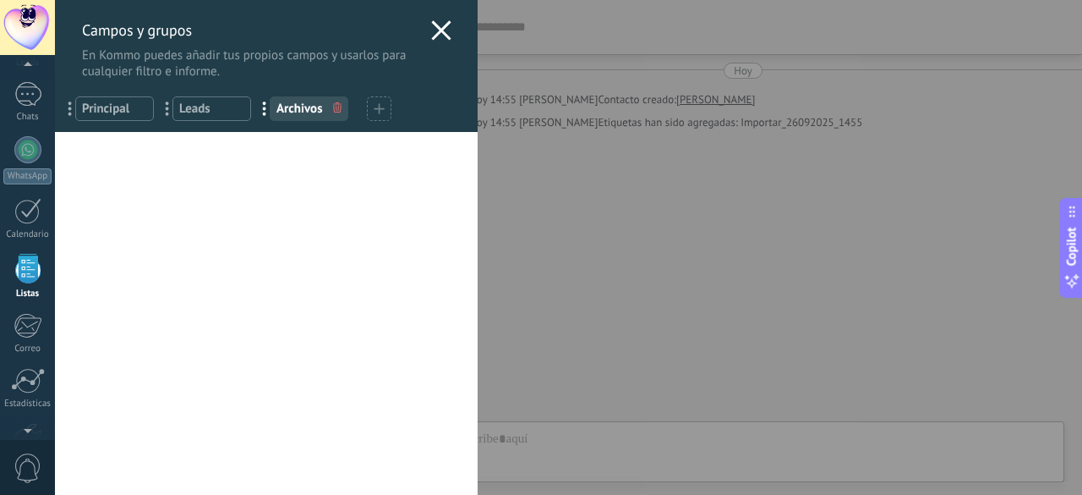
click at [55, 432] on div "[PERSON_NAME] y grupos En Kommo puedes añadir tus propios [PERSON_NAME] y usarl…" at bounding box center [568, 247] width 1027 height 495
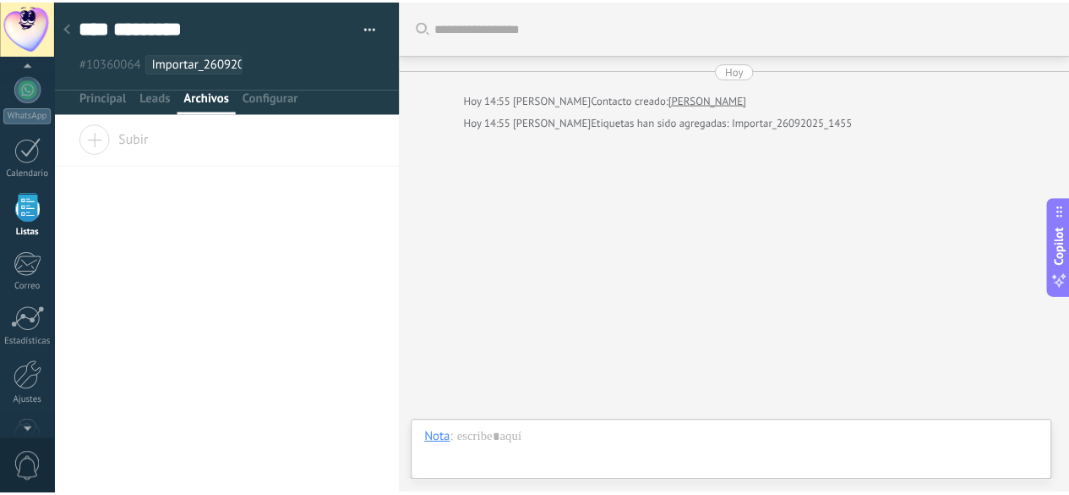
scroll to position [207, 0]
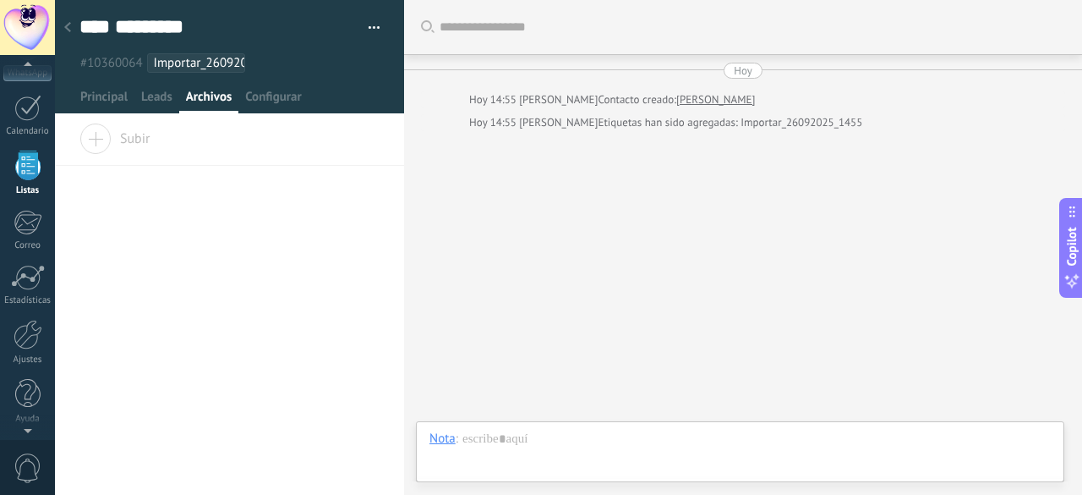
click at [27, 430] on div at bounding box center [27, 426] width 55 height 25
click at [28, 342] on div at bounding box center [28, 335] width 29 height 30
